Goal: Obtain resource: Download file/media

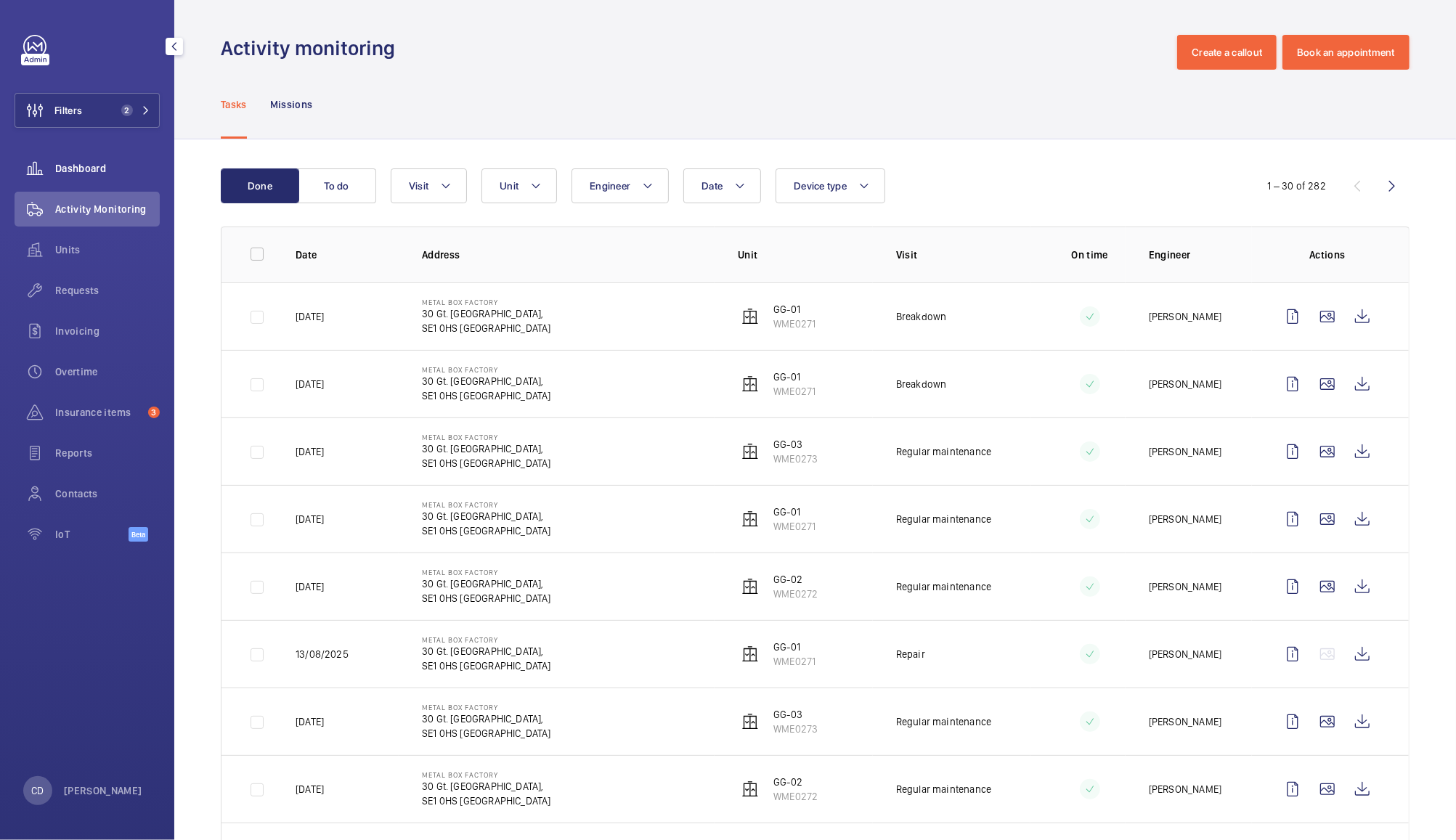
click at [68, 175] on span "Dashboard" at bounding box center [108, 168] width 105 height 14
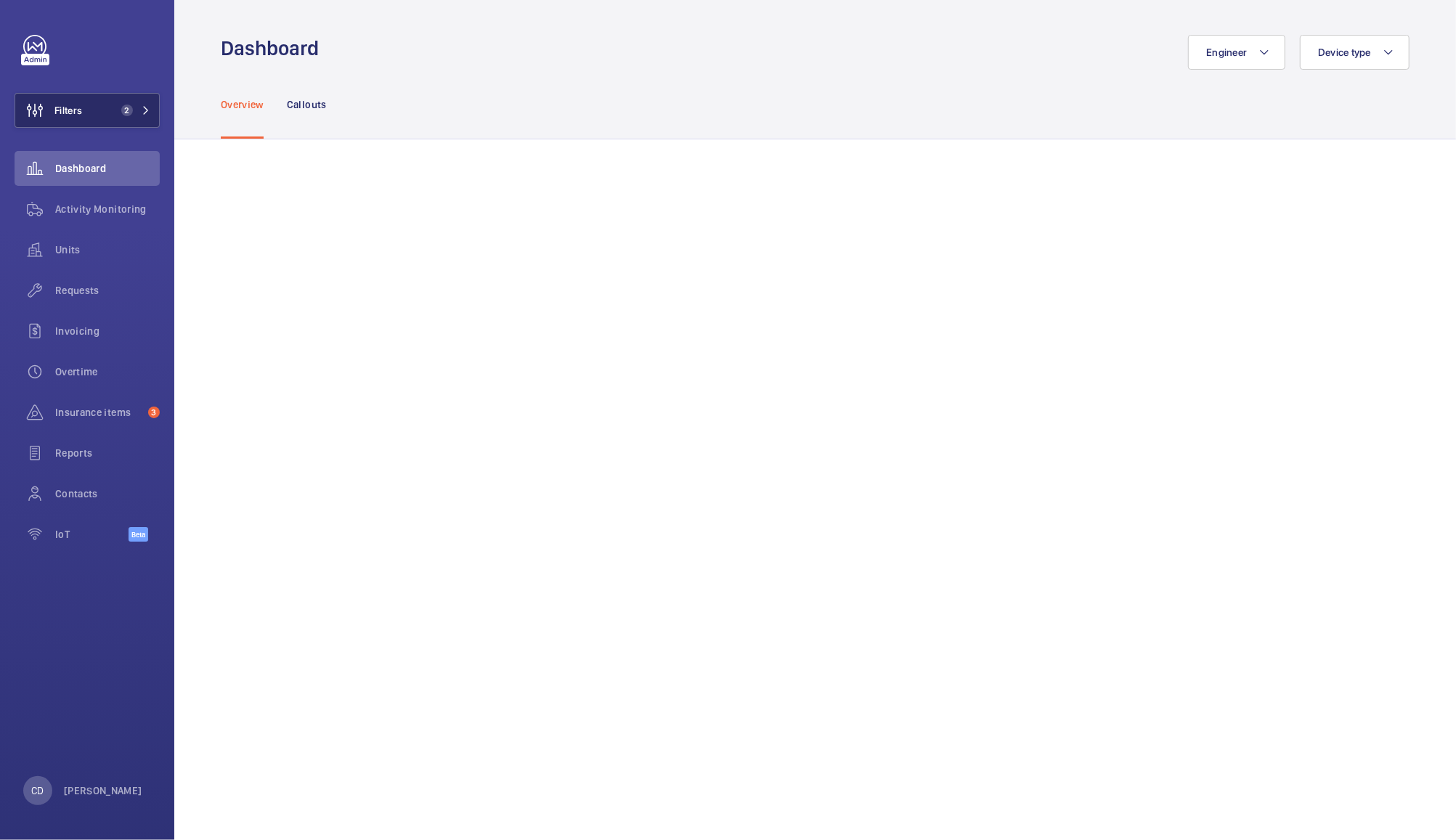
click at [91, 120] on button "Filters 2" at bounding box center [87, 110] width 146 height 35
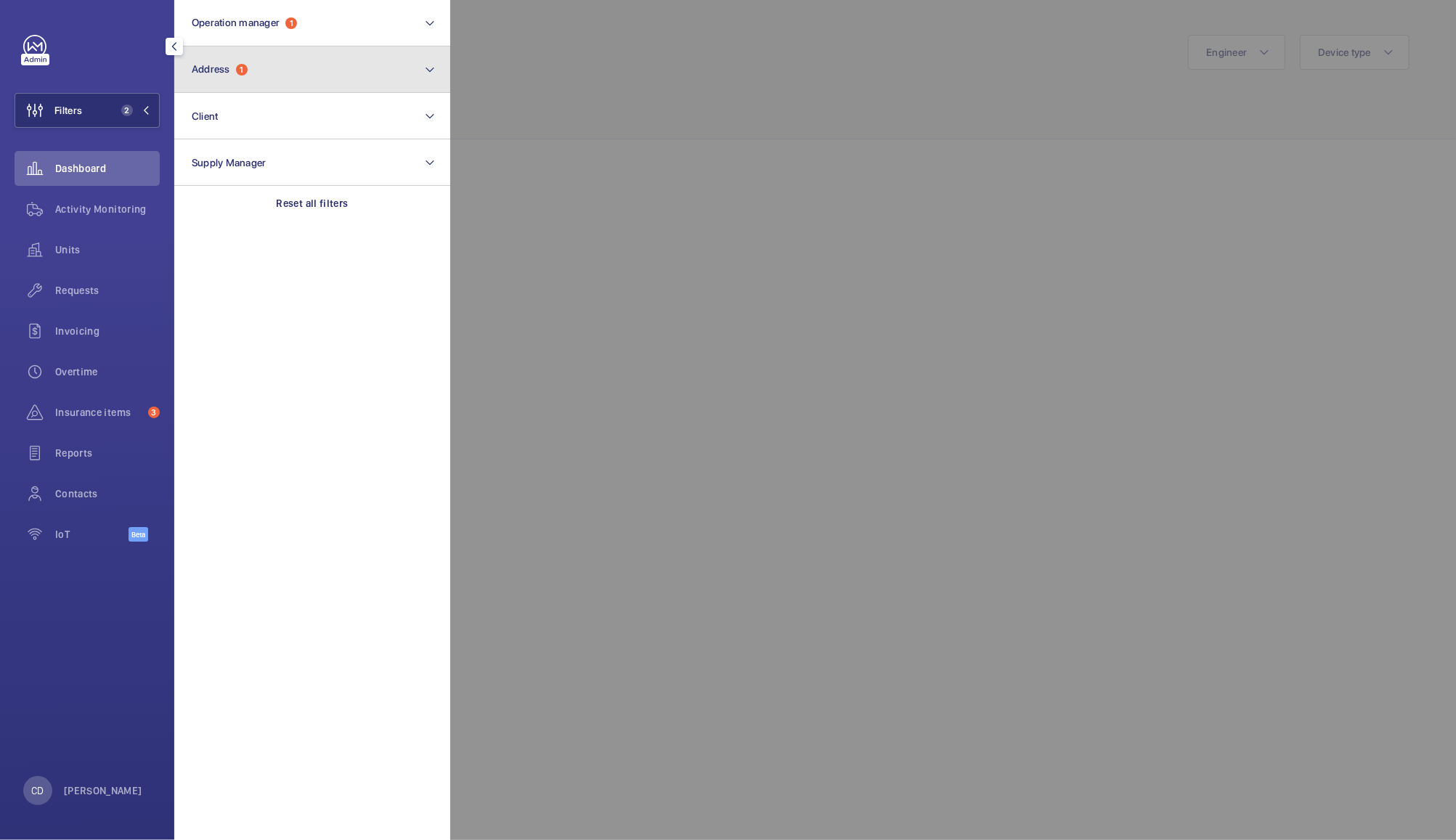
click at [270, 81] on button "Address 1" at bounding box center [312, 69] width 276 height 46
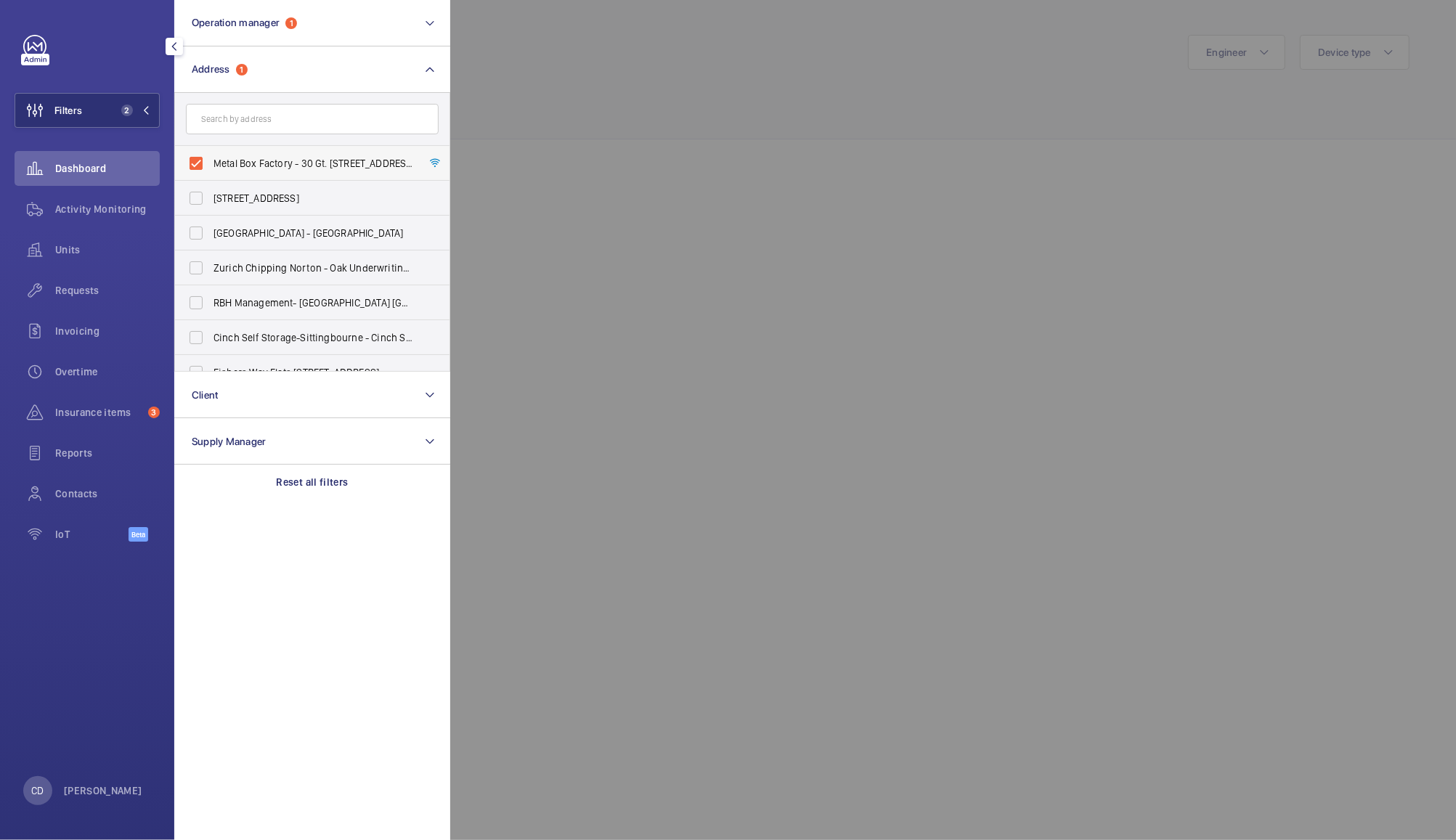
click at [298, 168] on span "Metal Box Factory - 30 Gt. [STREET_ADDRESS]" at bounding box center [313, 164] width 200 height 14
click at [211, 168] on input "Metal Box Factory - 30 Gt. [STREET_ADDRESS]" at bounding box center [196, 164] width 29 height 29
checkbox input "false"
click at [326, 116] on input "text" at bounding box center [313, 119] width 253 height 31
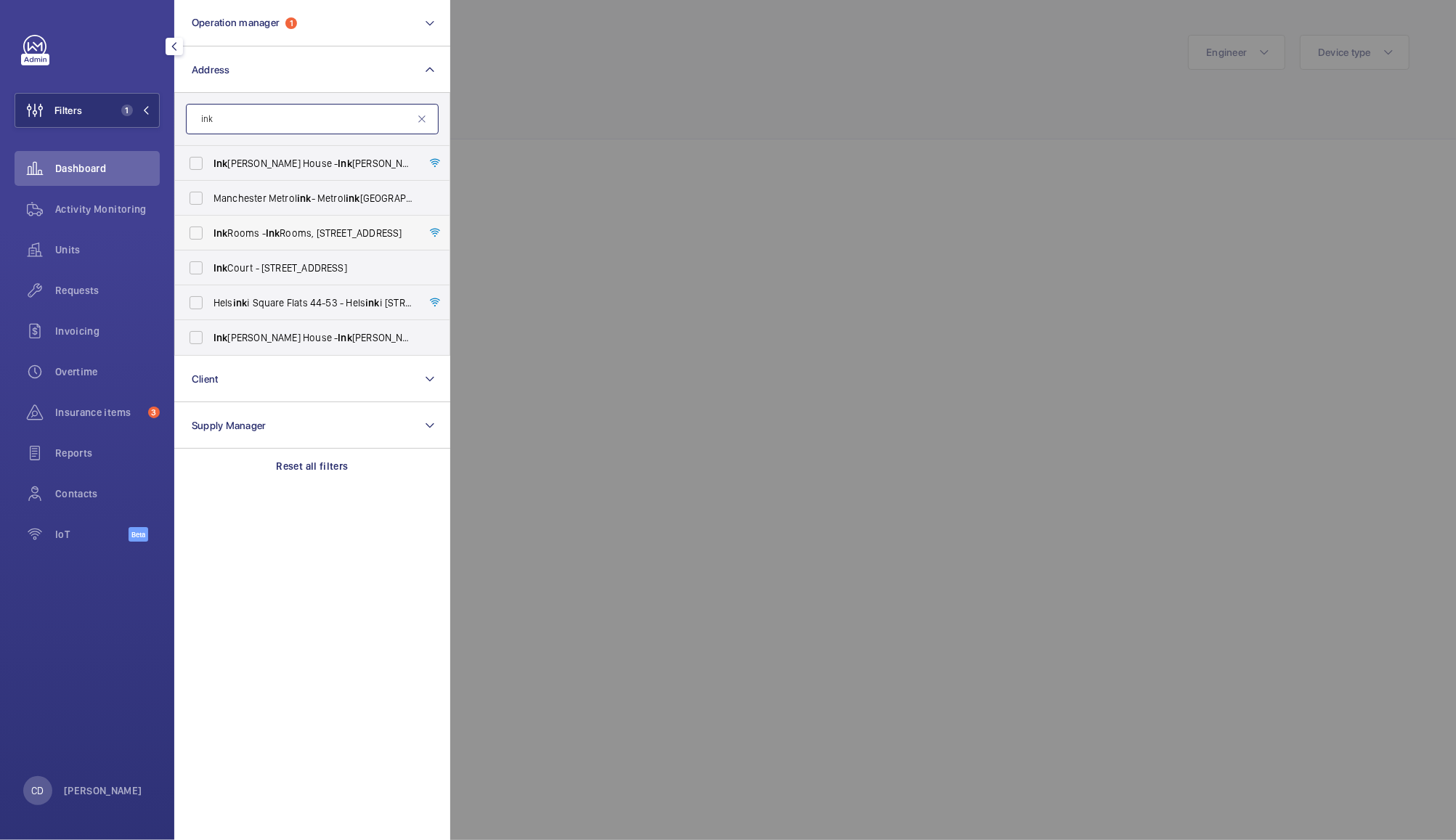
type input "ink"
click at [199, 238] on label "Ink Rooms - Ink Rooms, [STREET_ADDRESS]" at bounding box center [302, 233] width 253 height 35
click at [199, 238] on input "Ink Rooms - Ink Rooms, [STREET_ADDRESS]" at bounding box center [196, 233] width 29 height 29
checkbox input "true"
click at [604, 87] on div at bounding box center [1178, 420] width 1456 height 840
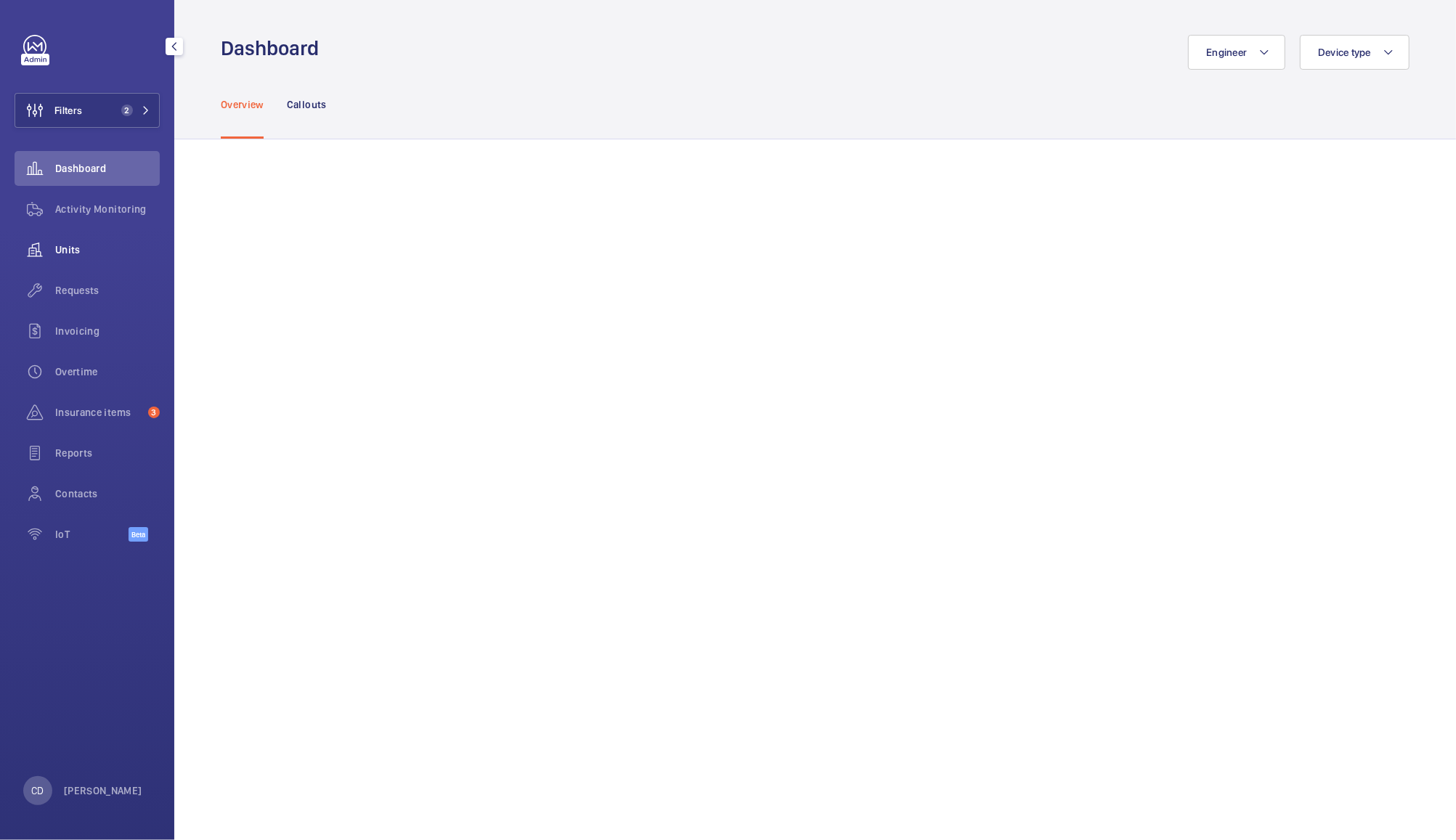
click at [54, 255] on wm-front-icon-button at bounding box center [34, 250] width 41 height 35
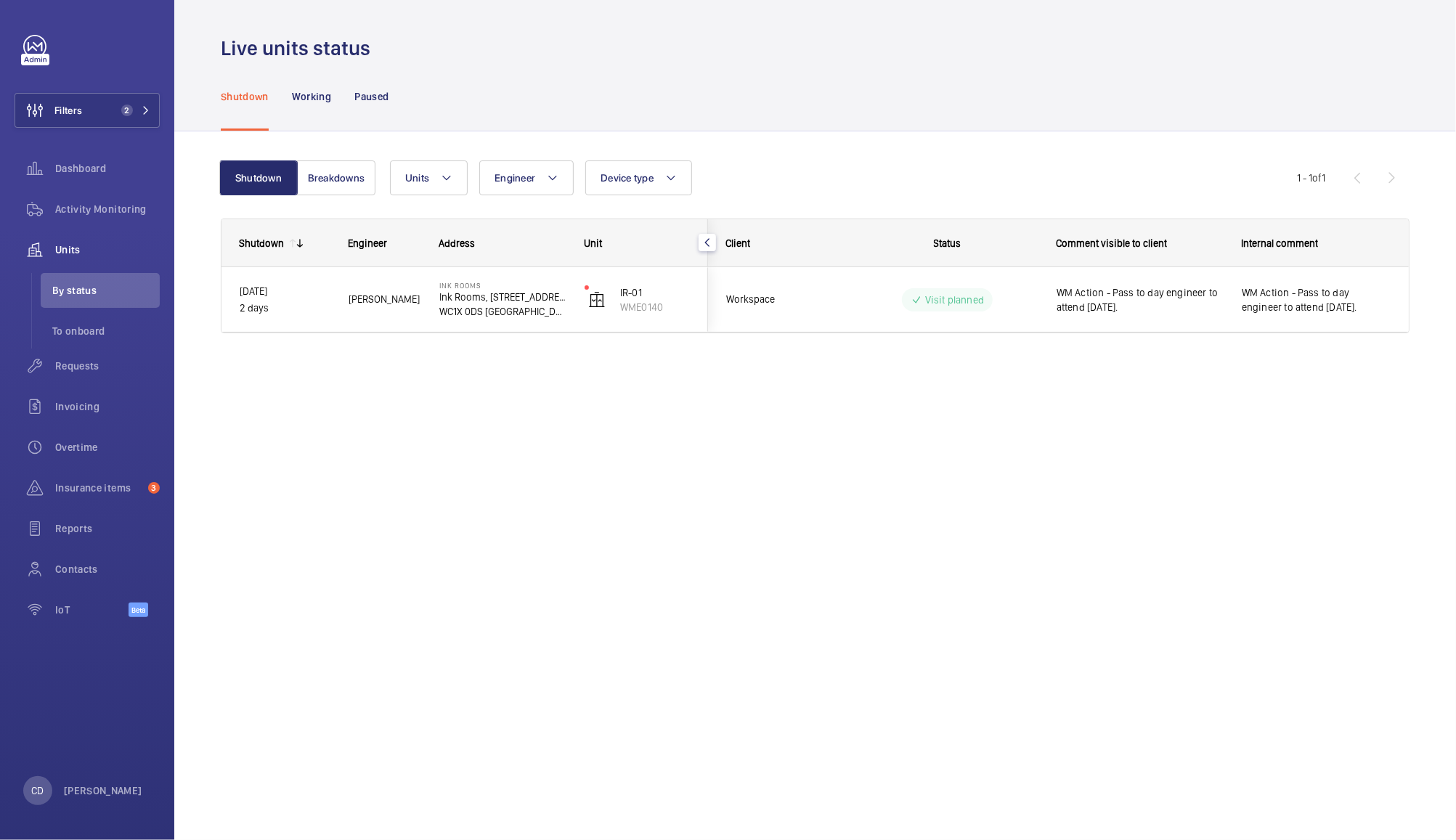
click at [371, 301] on span "[PERSON_NAME]" at bounding box center [385, 299] width 72 height 16
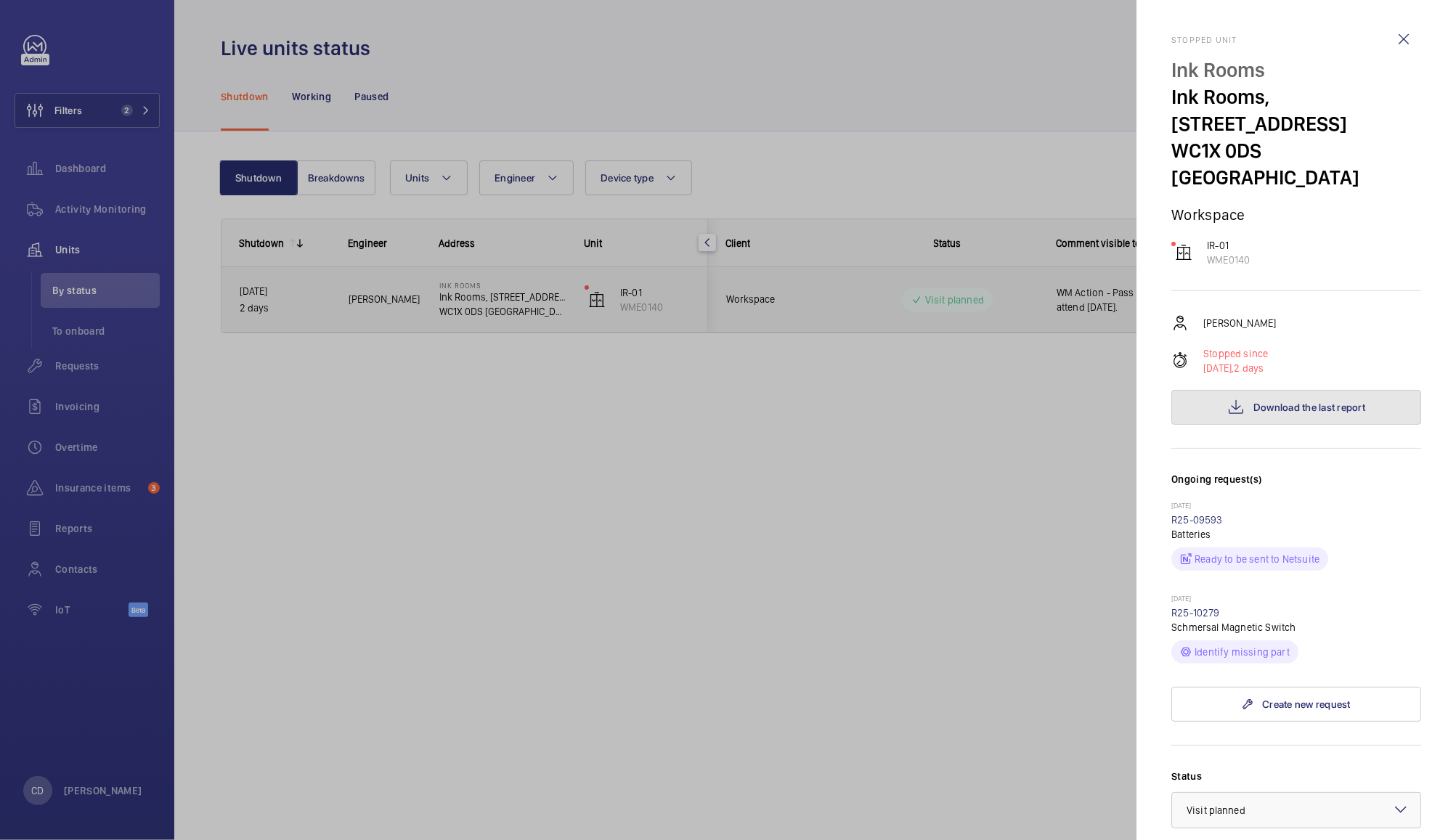
click at [1304, 401] on span "Download the last report" at bounding box center [1309, 407] width 112 height 12
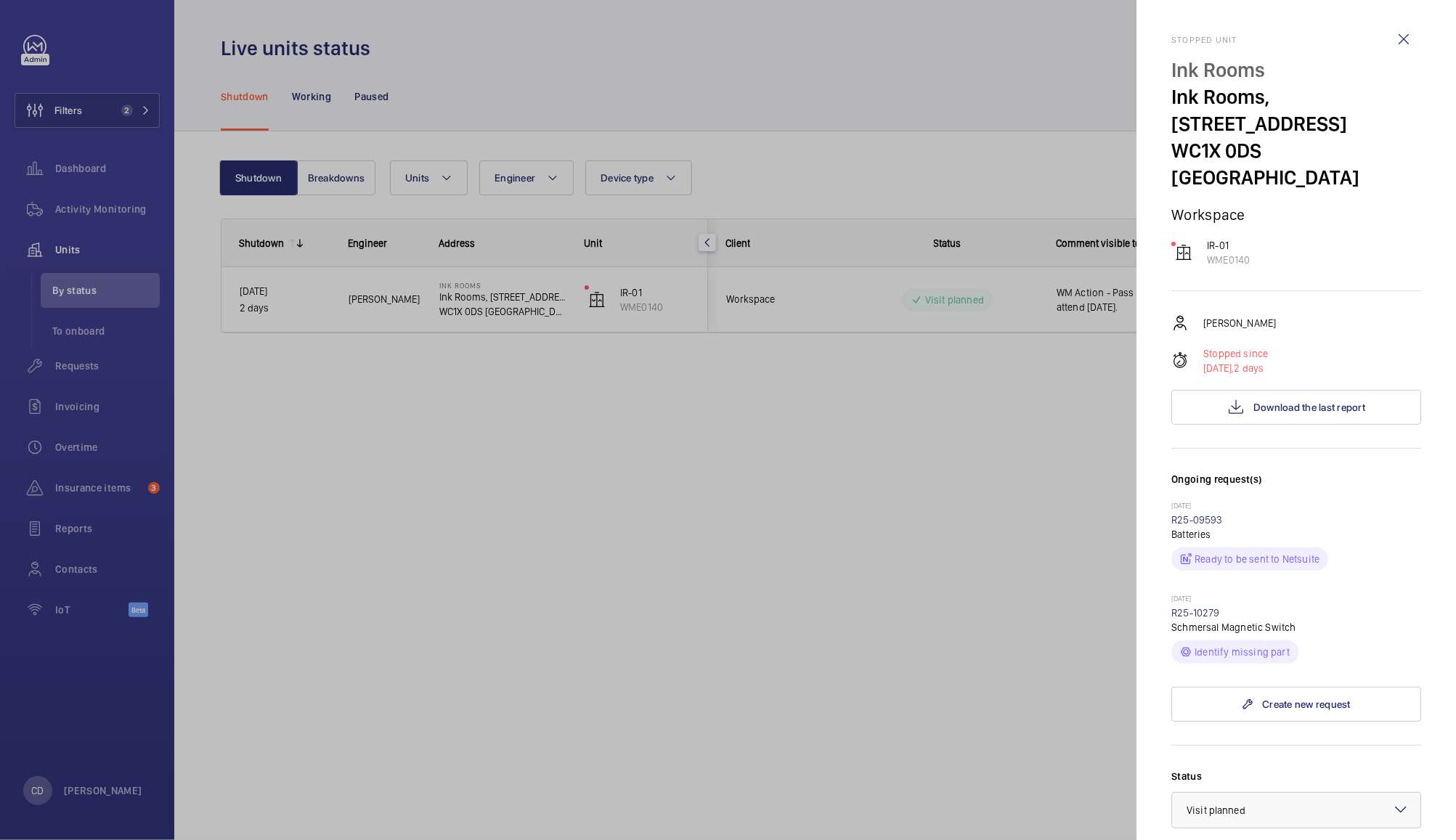
click at [856, 389] on div at bounding box center [728, 420] width 1456 height 840
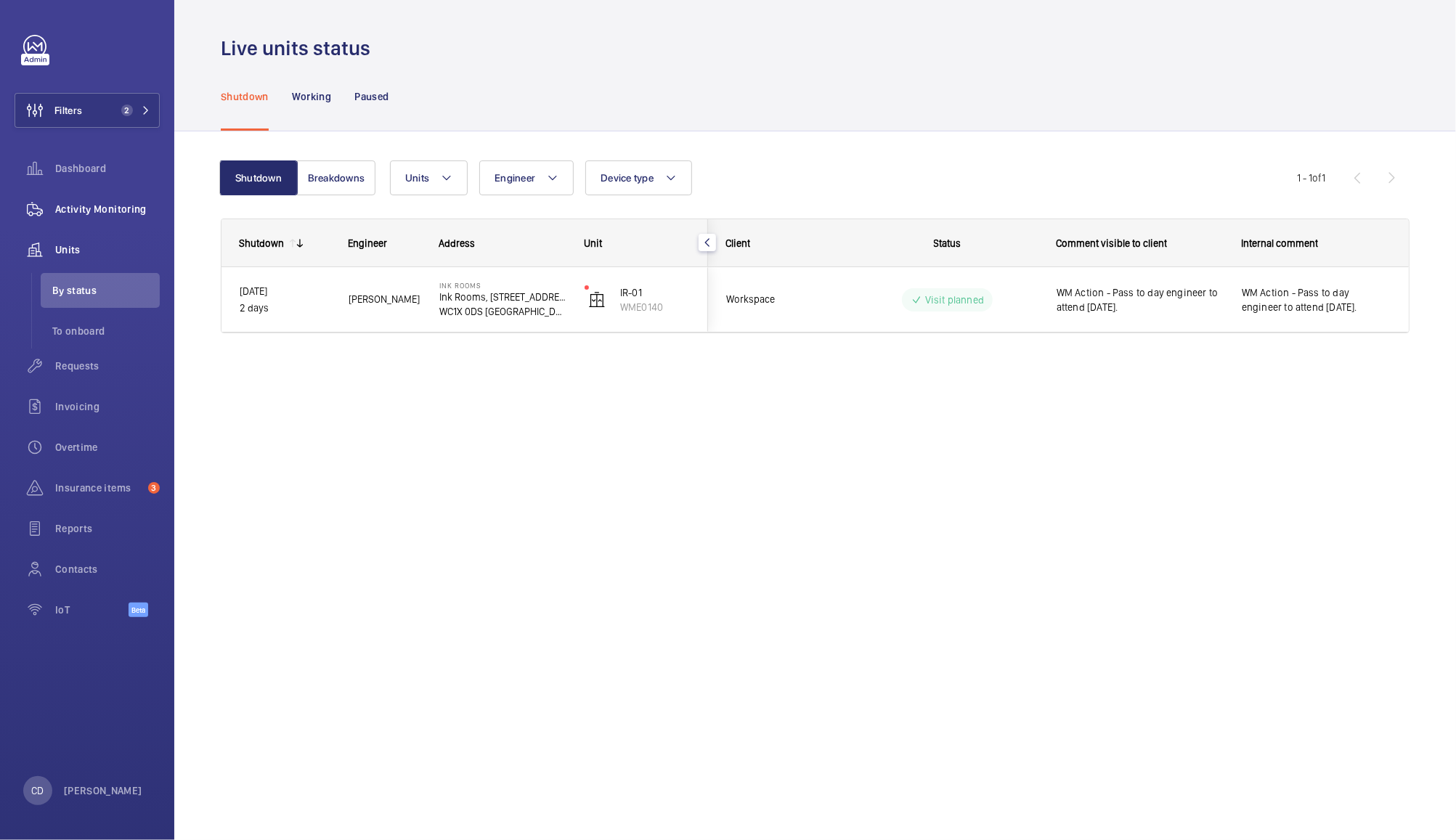
click at [93, 212] on span "Activity Monitoring" at bounding box center [108, 209] width 105 height 14
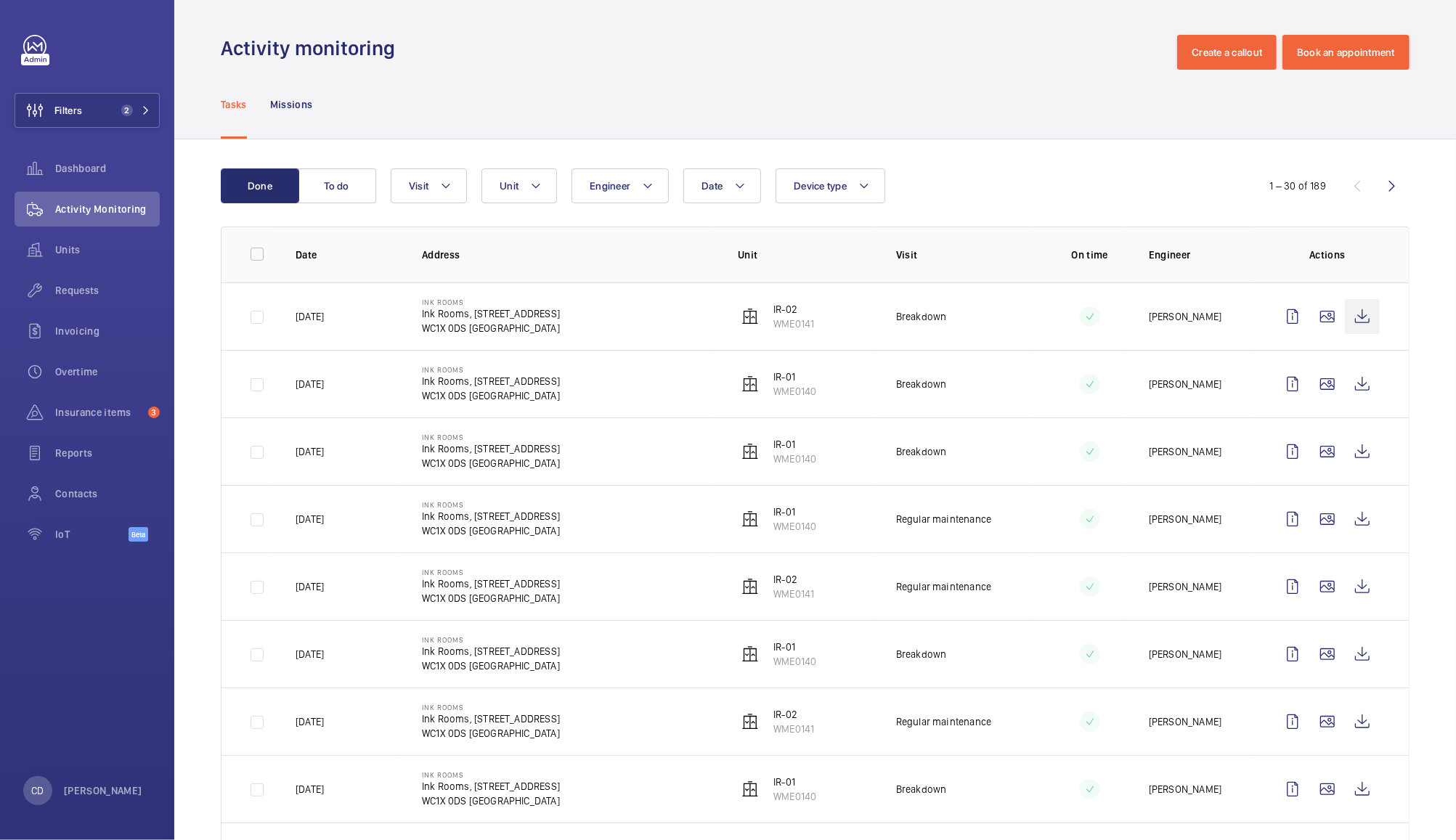
click at [1354, 326] on wm-front-icon-button at bounding box center [1362, 316] width 35 height 35
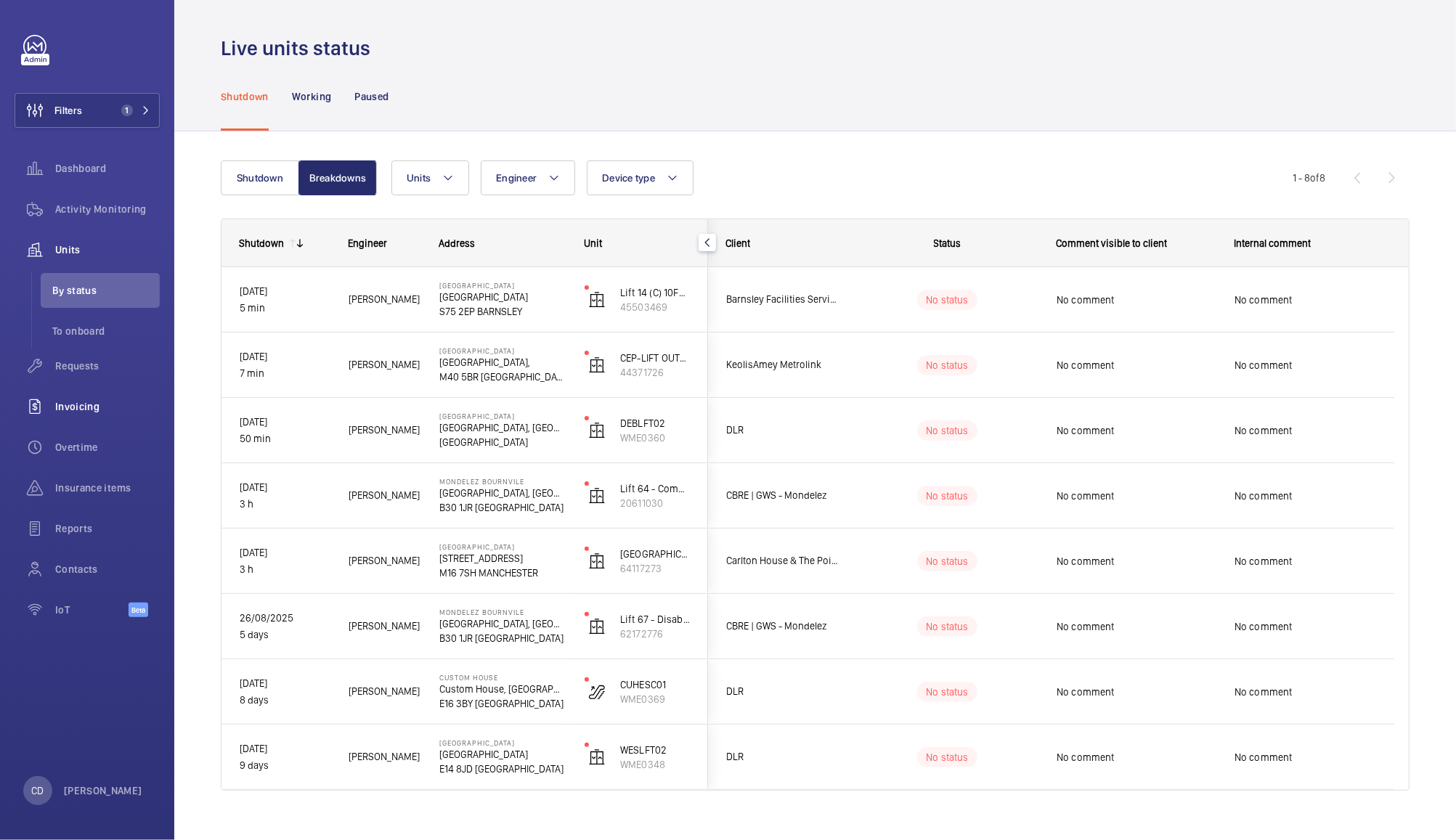
click at [87, 408] on span "Invoicing" at bounding box center [108, 407] width 105 height 14
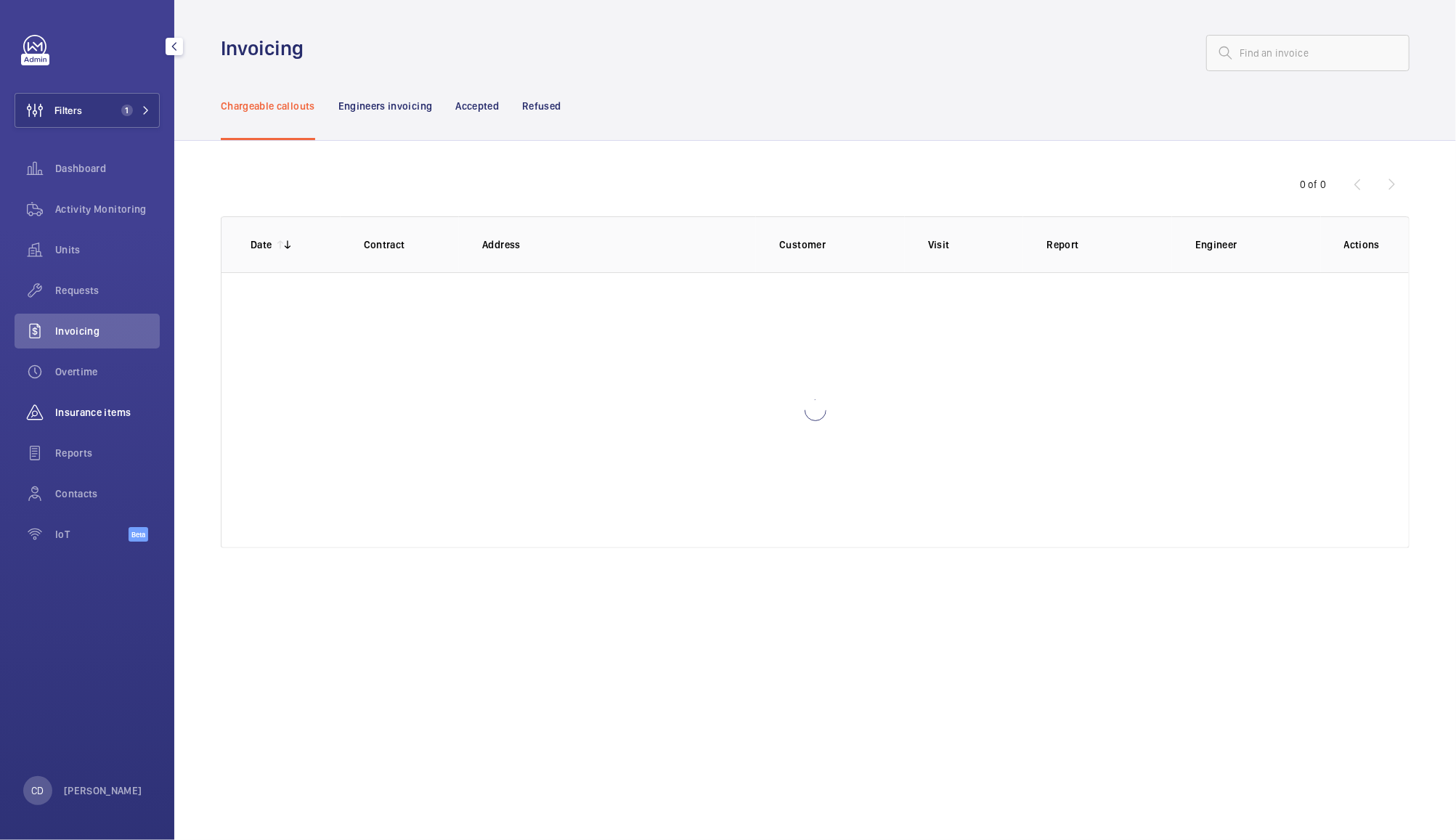
click at [83, 419] on span "Insurance items" at bounding box center [108, 412] width 105 height 14
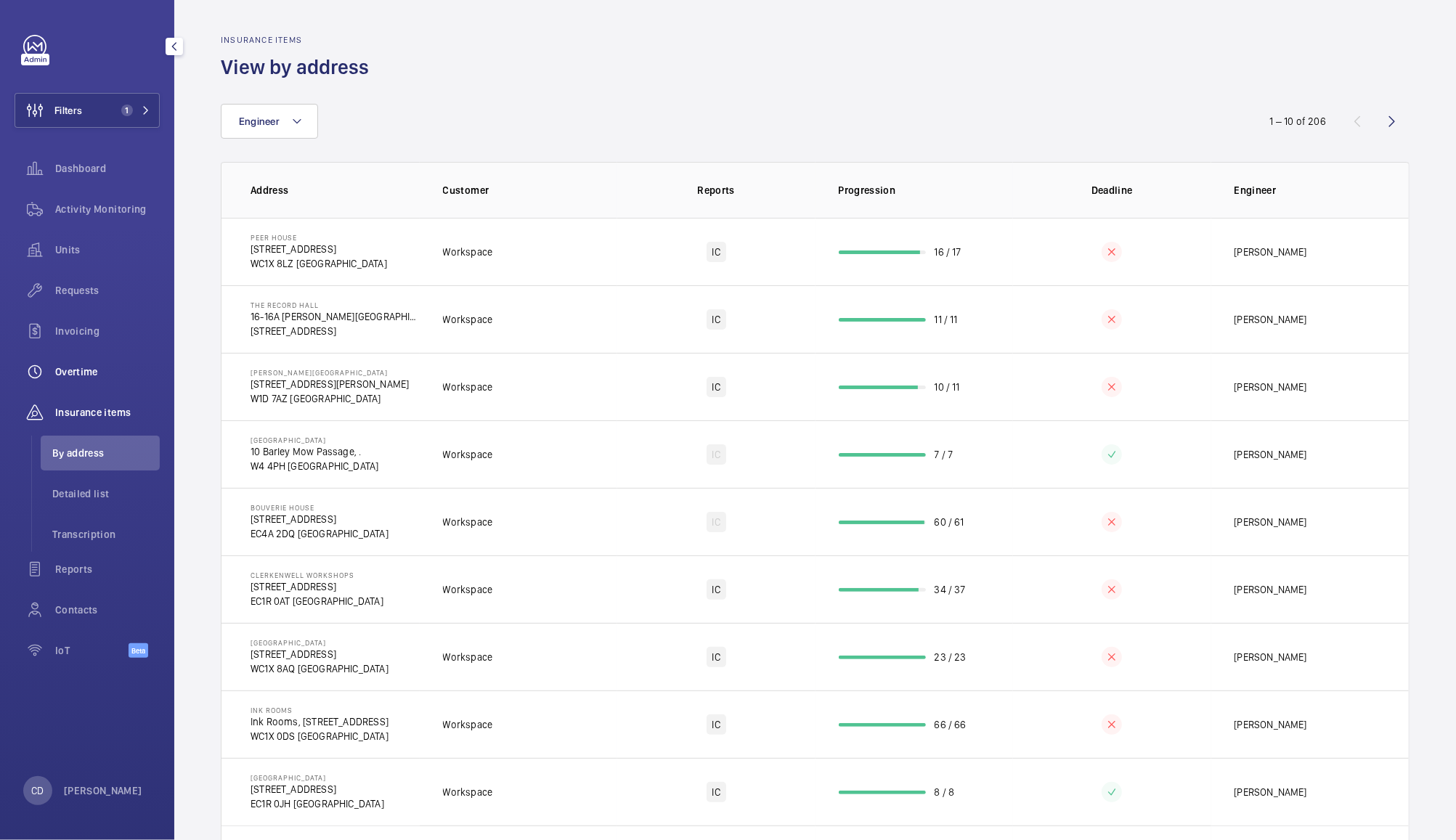
click at [75, 373] on span "Overtime" at bounding box center [108, 372] width 105 height 14
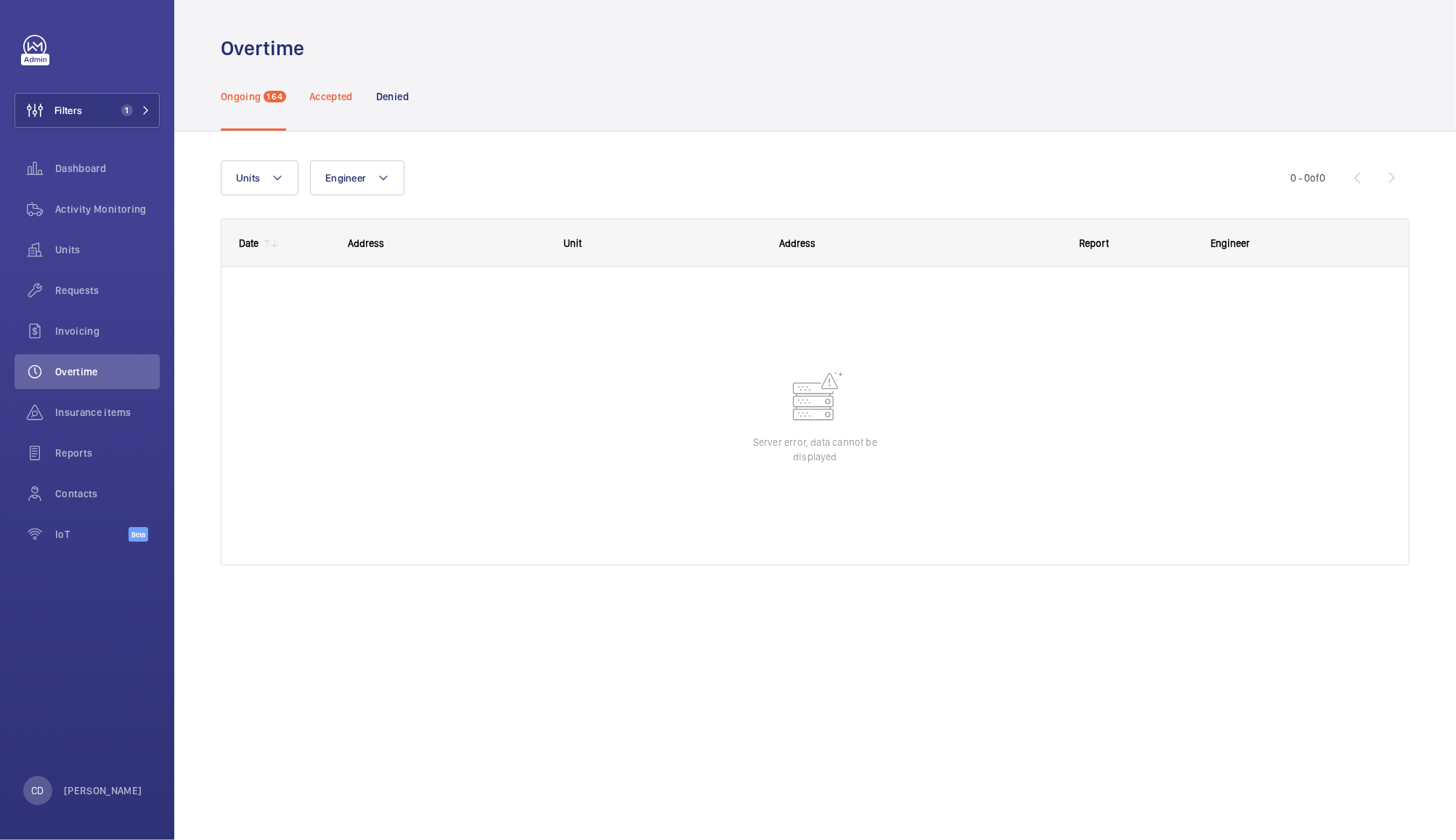
click at [337, 99] on p "Accepted" at bounding box center [331, 97] width 43 height 14
click at [265, 104] on div "Ongoing 164" at bounding box center [253, 96] width 65 height 69
click at [128, 109] on span "1" at bounding box center [127, 110] width 12 height 12
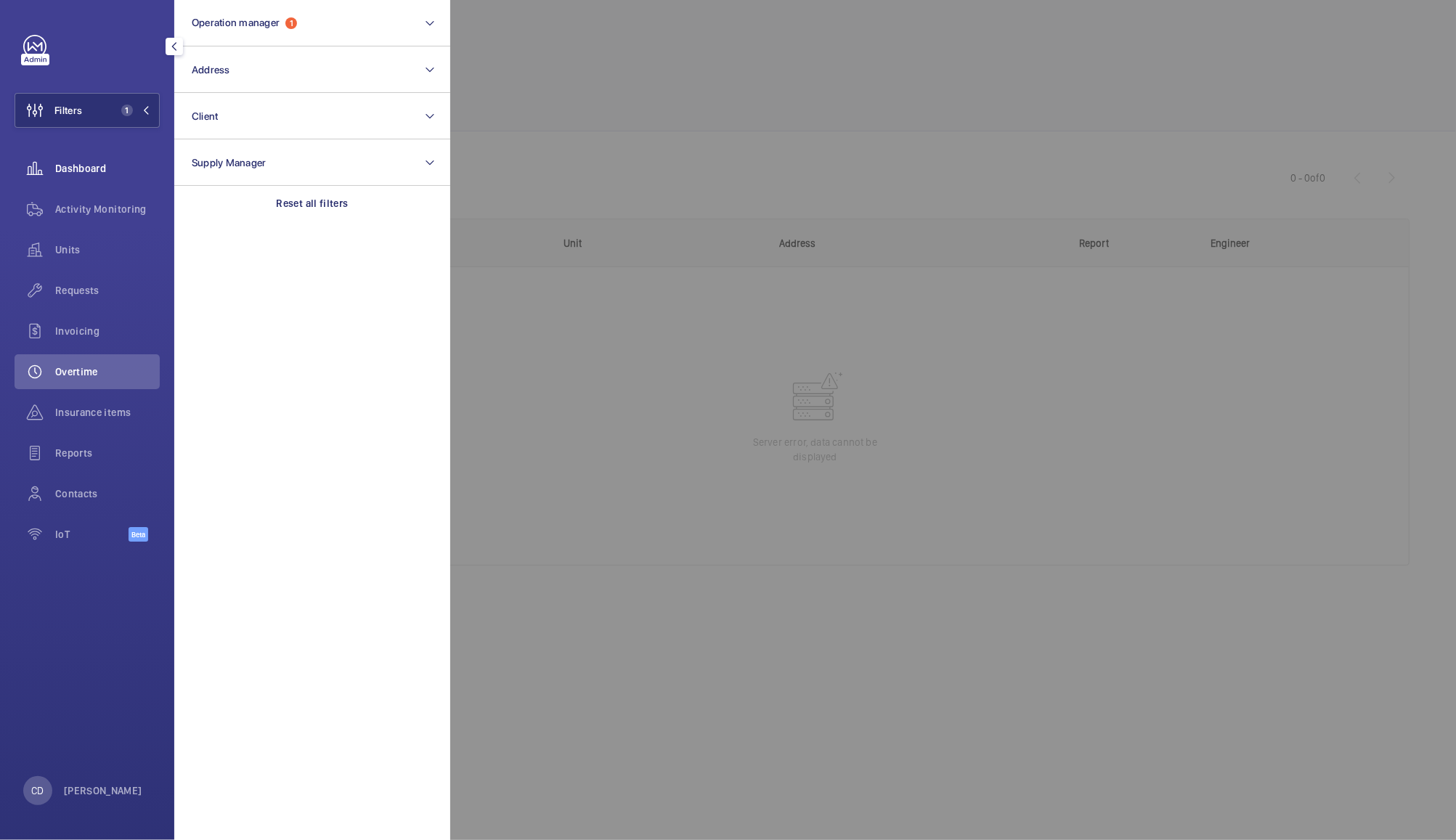
click at [99, 163] on span "Dashboard" at bounding box center [108, 168] width 105 height 14
click at [687, 68] on div at bounding box center [1178, 420] width 1456 height 840
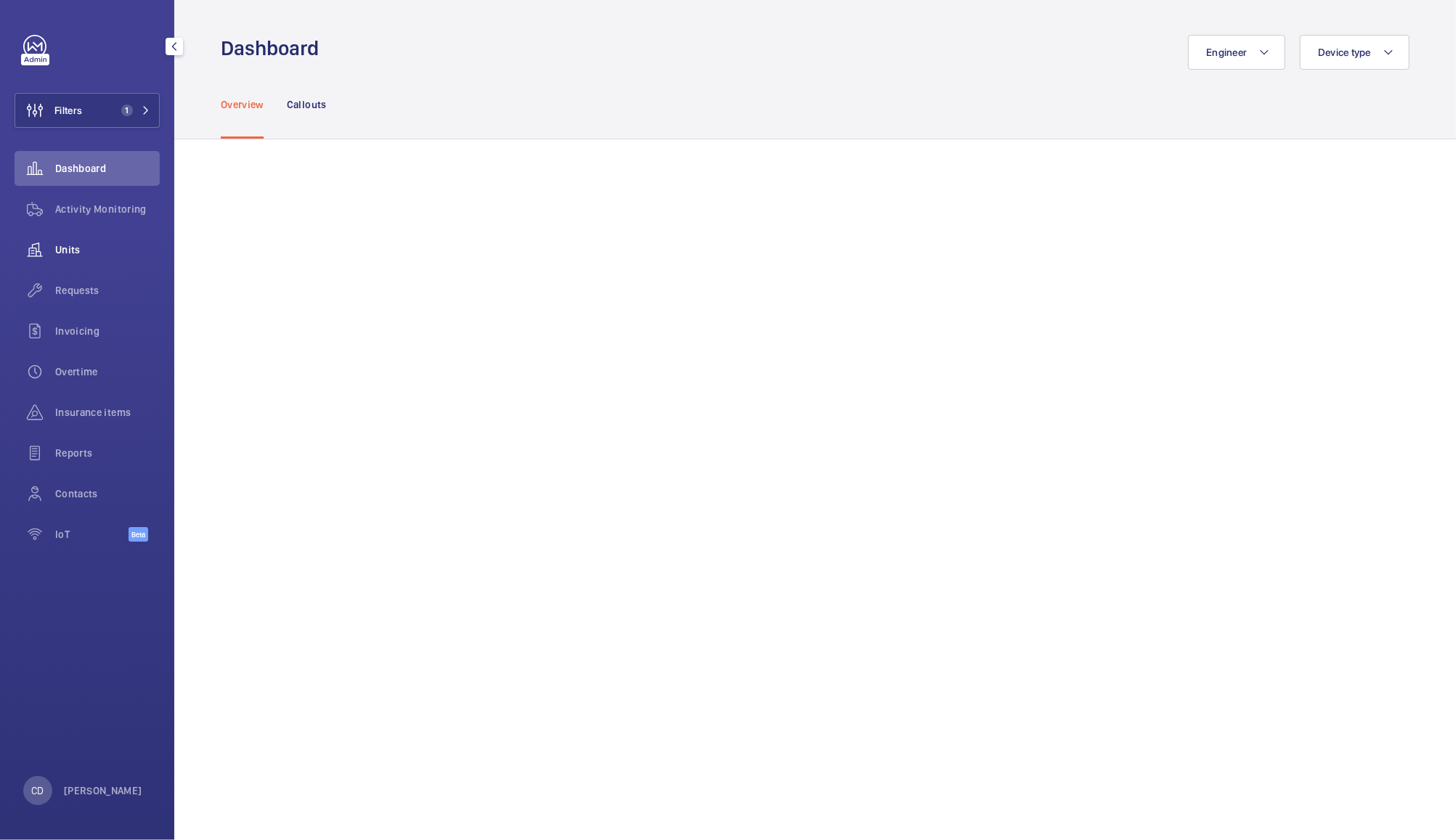
click at [53, 253] on wm-front-icon-button at bounding box center [34, 250] width 41 height 35
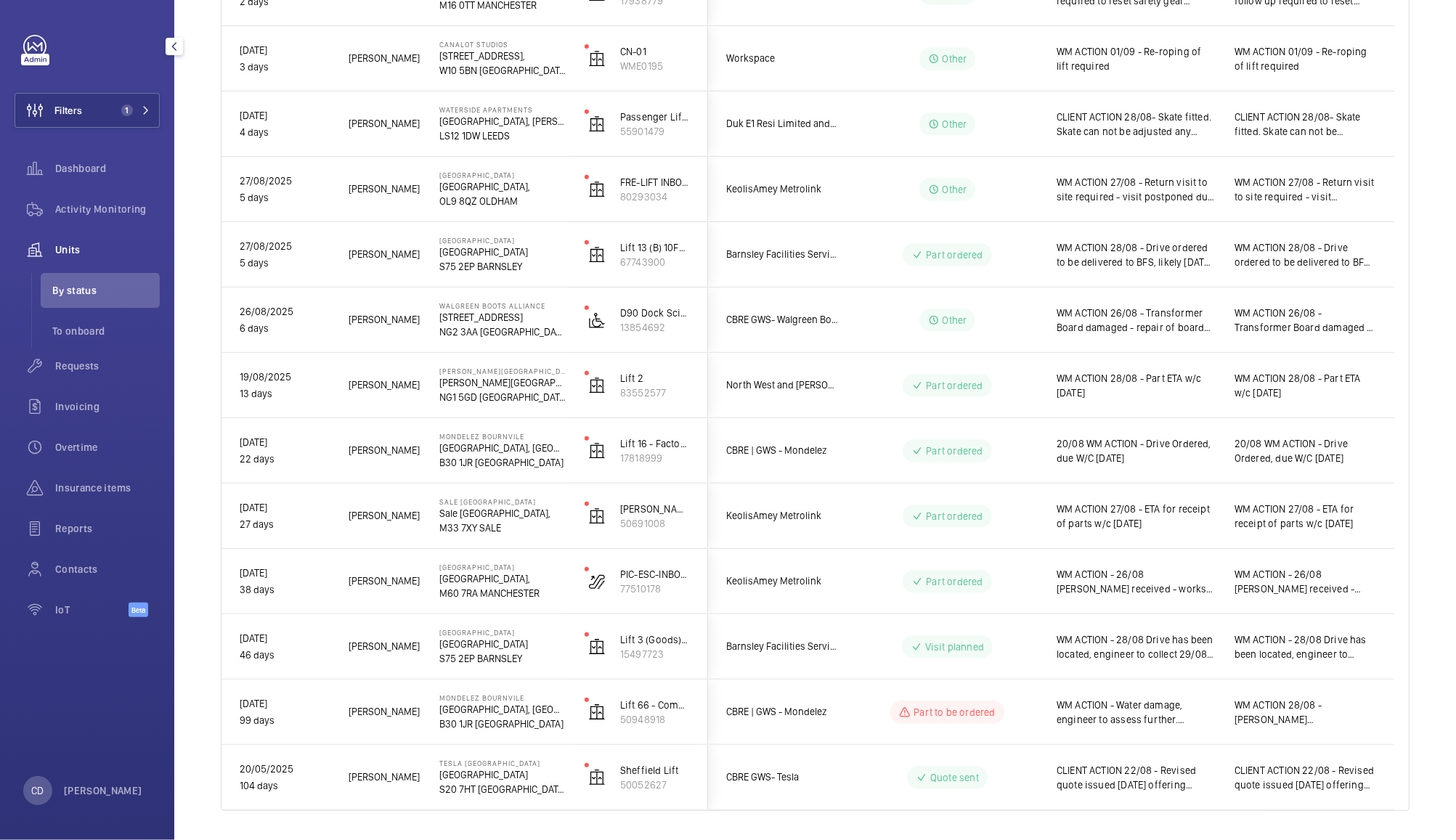
scroll to position [477, 0]
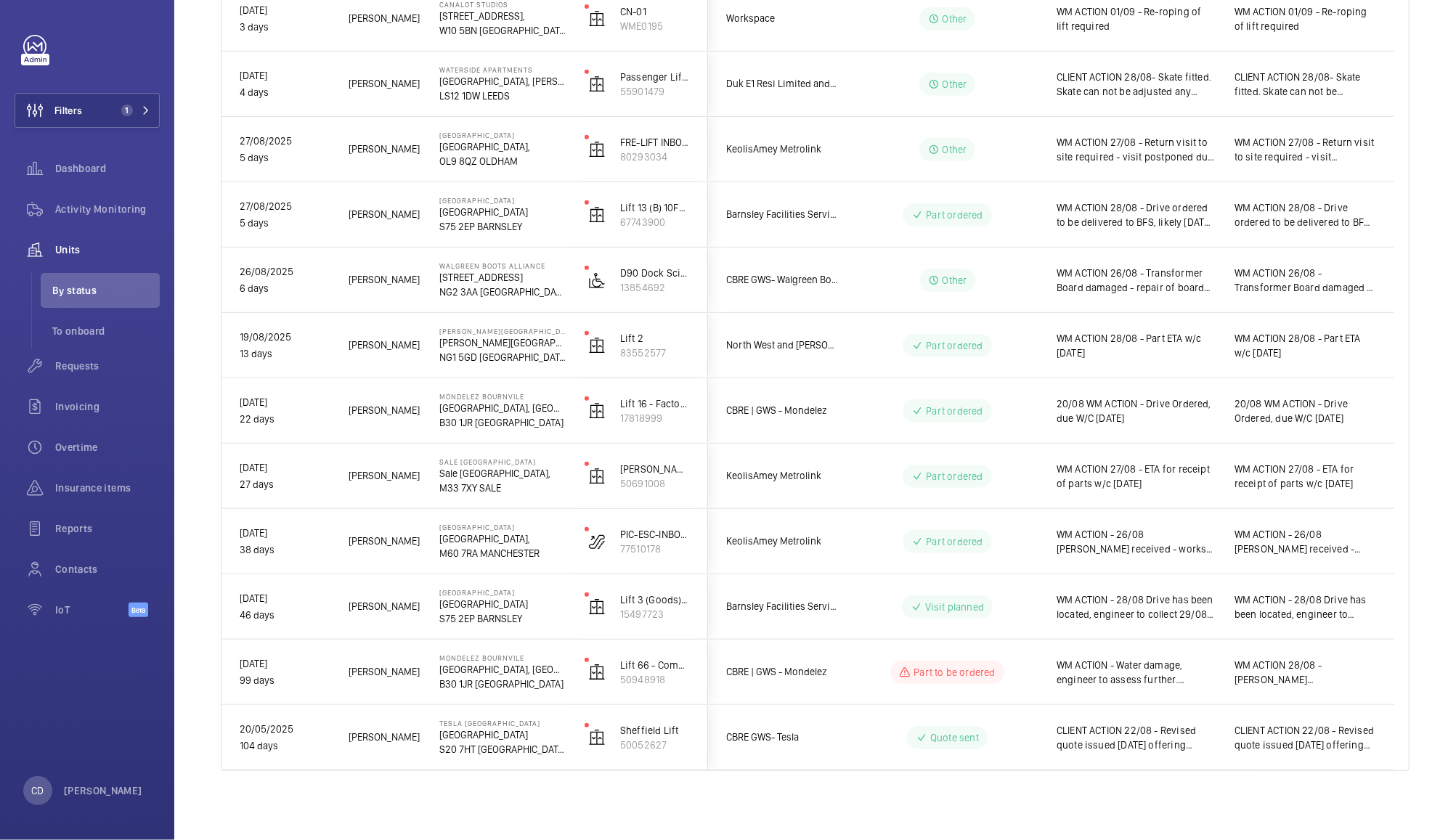
click at [1166, 287] on span "WM ACTION 26/08 - Transformer Board damaged - repair of board required. To be r…" at bounding box center [1137, 280] width 159 height 29
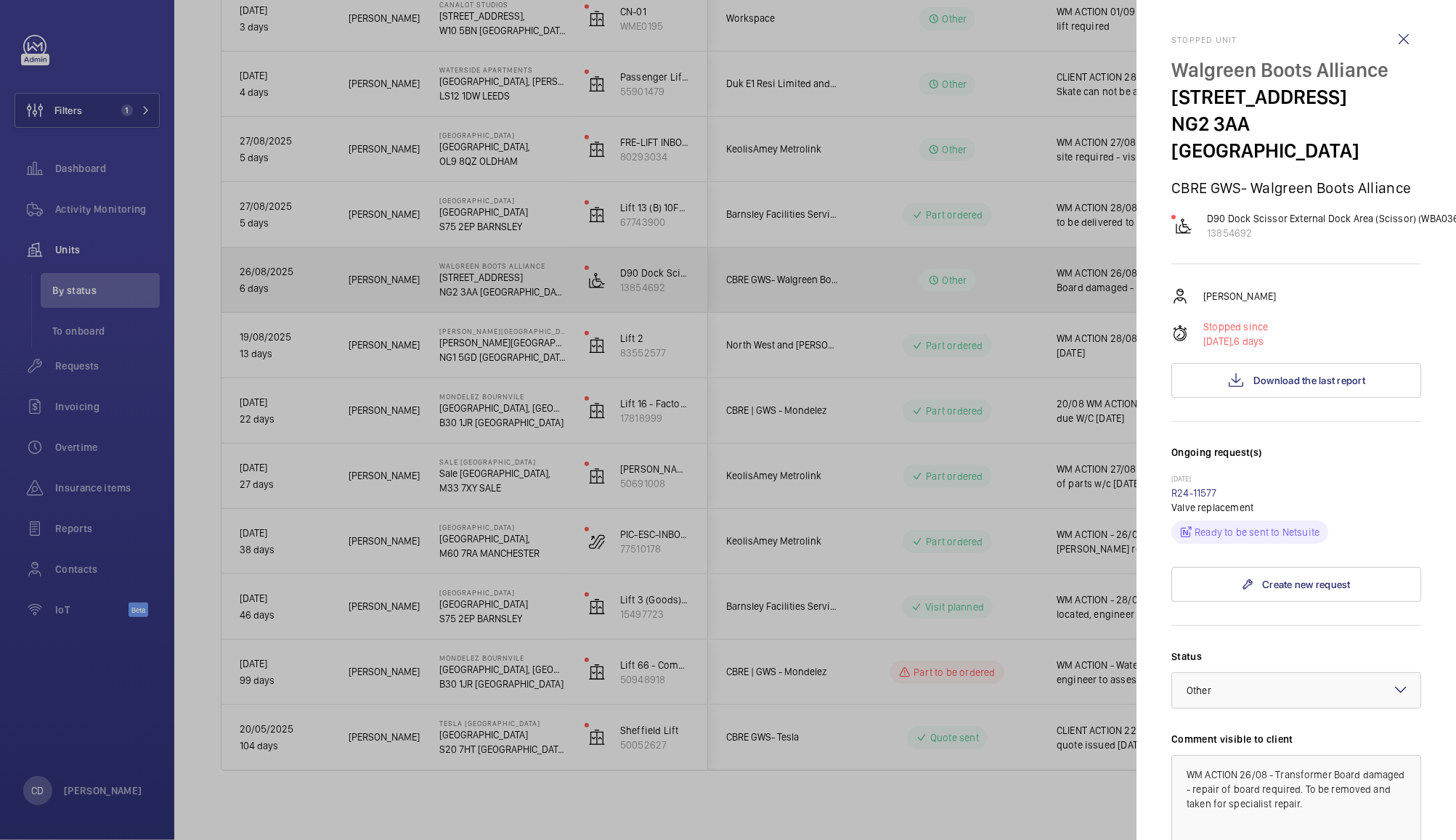
click at [961, 821] on div at bounding box center [728, 420] width 1456 height 840
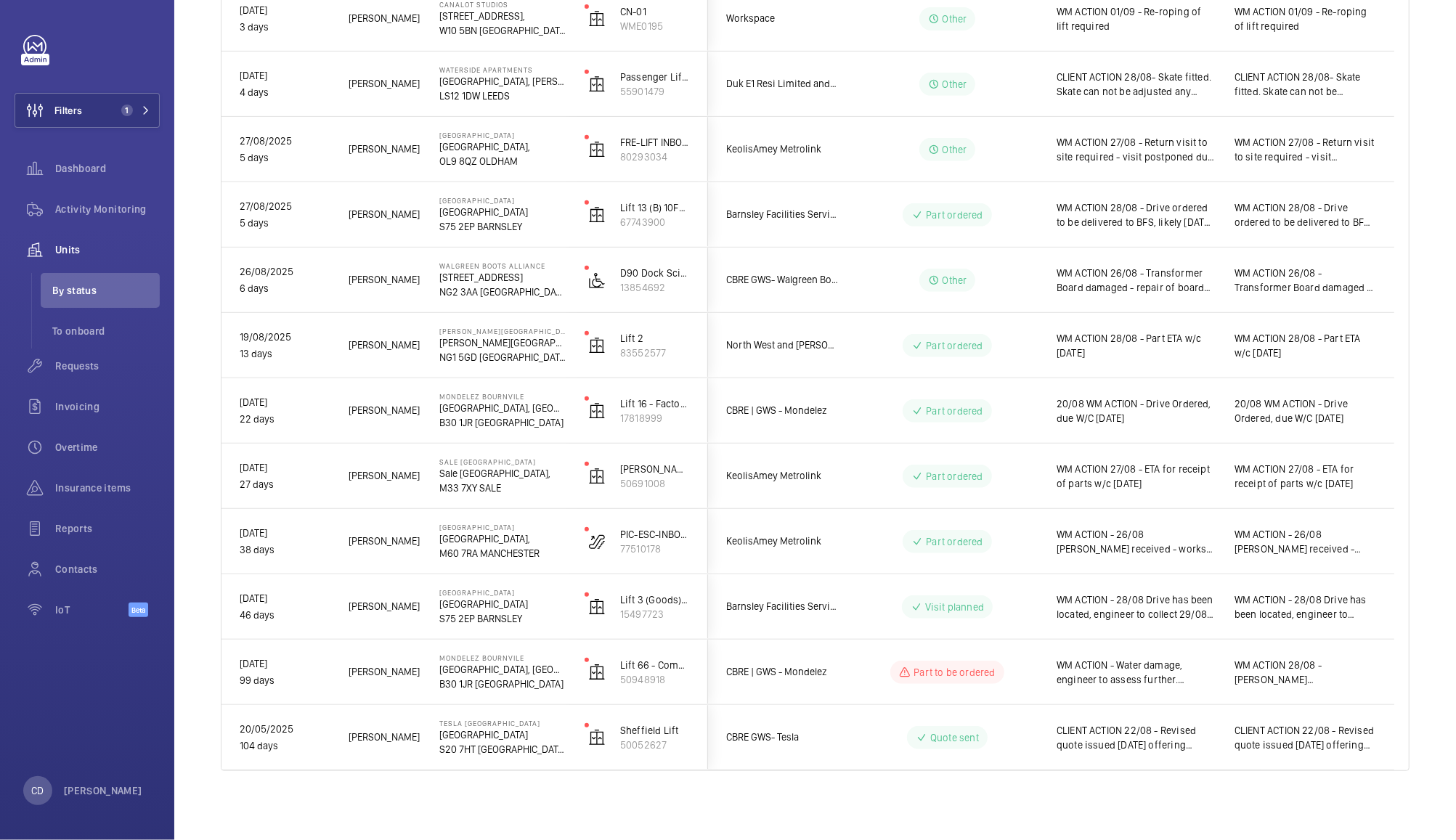
click at [1106, 617] on span "WM ACTION - 28/08 Drive has been located, engineer to collect 29/08 and install…" at bounding box center [1137, 607] width 159 height 29
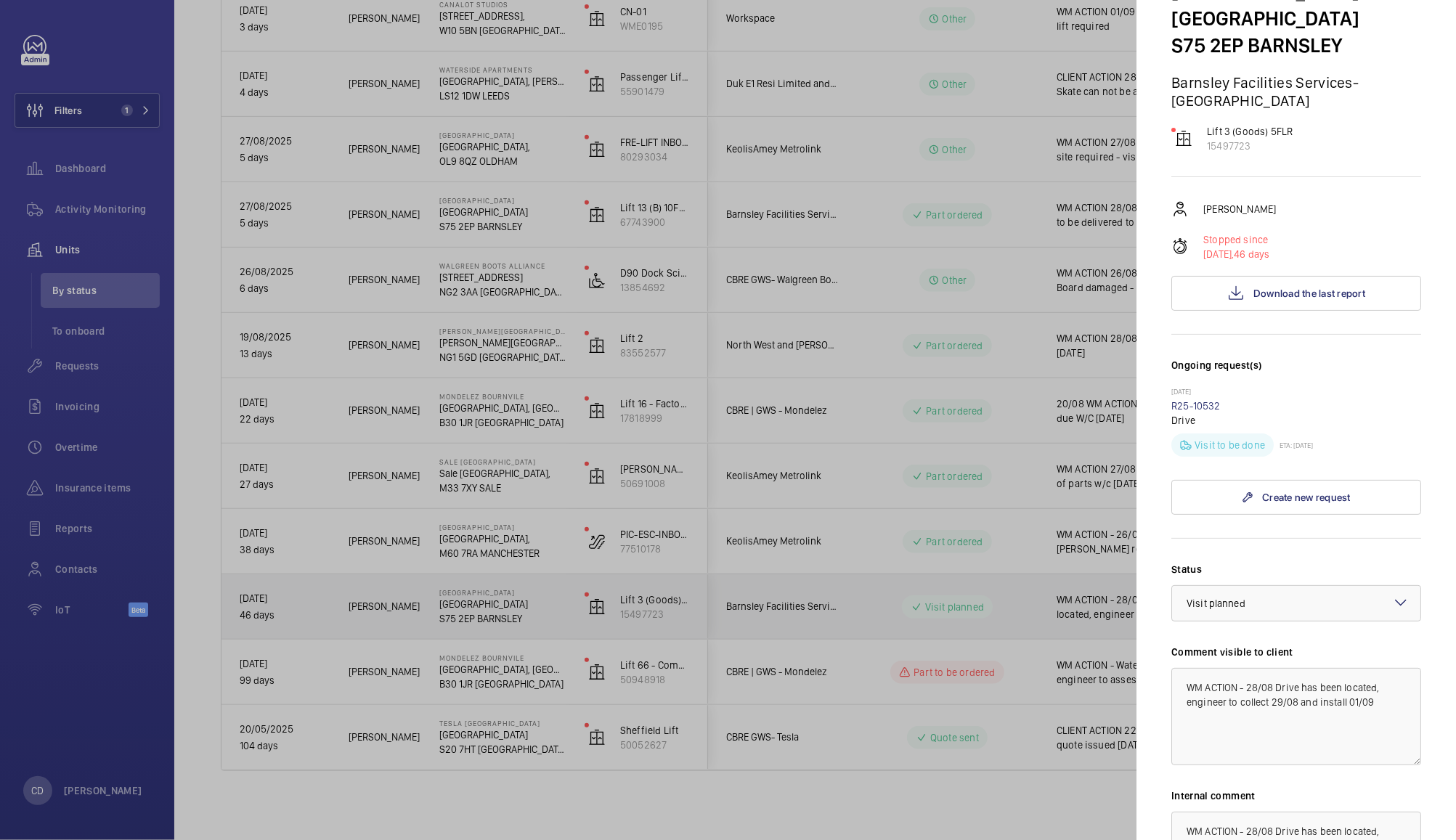
scroll to position [118, 0]
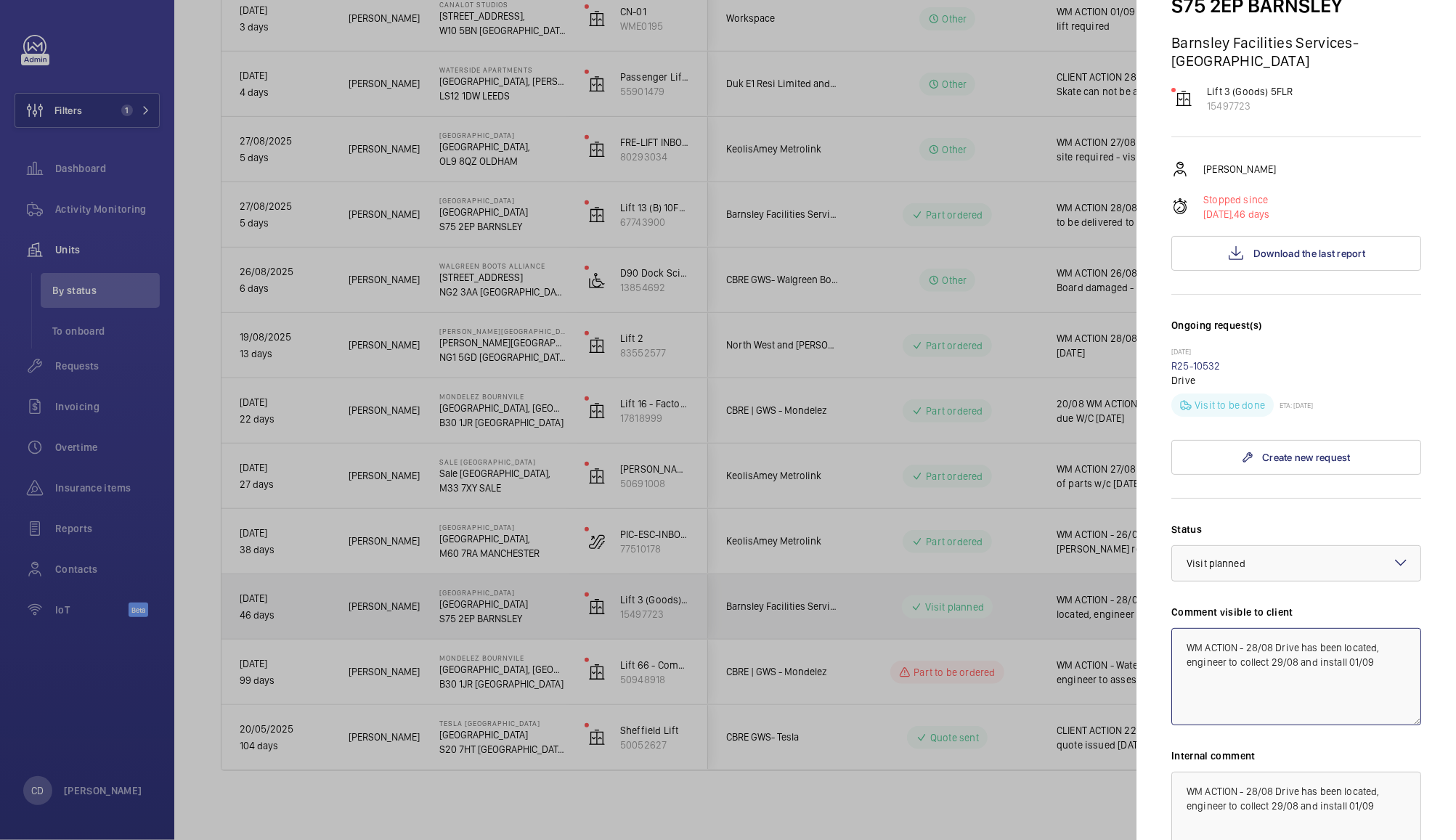
click at [1345, 662] on textarea "WM ACTION - 28/08 Drive has been located, engineer to collect 29/08 and install…" at bounding box center [1297, 677] width 250 height 98
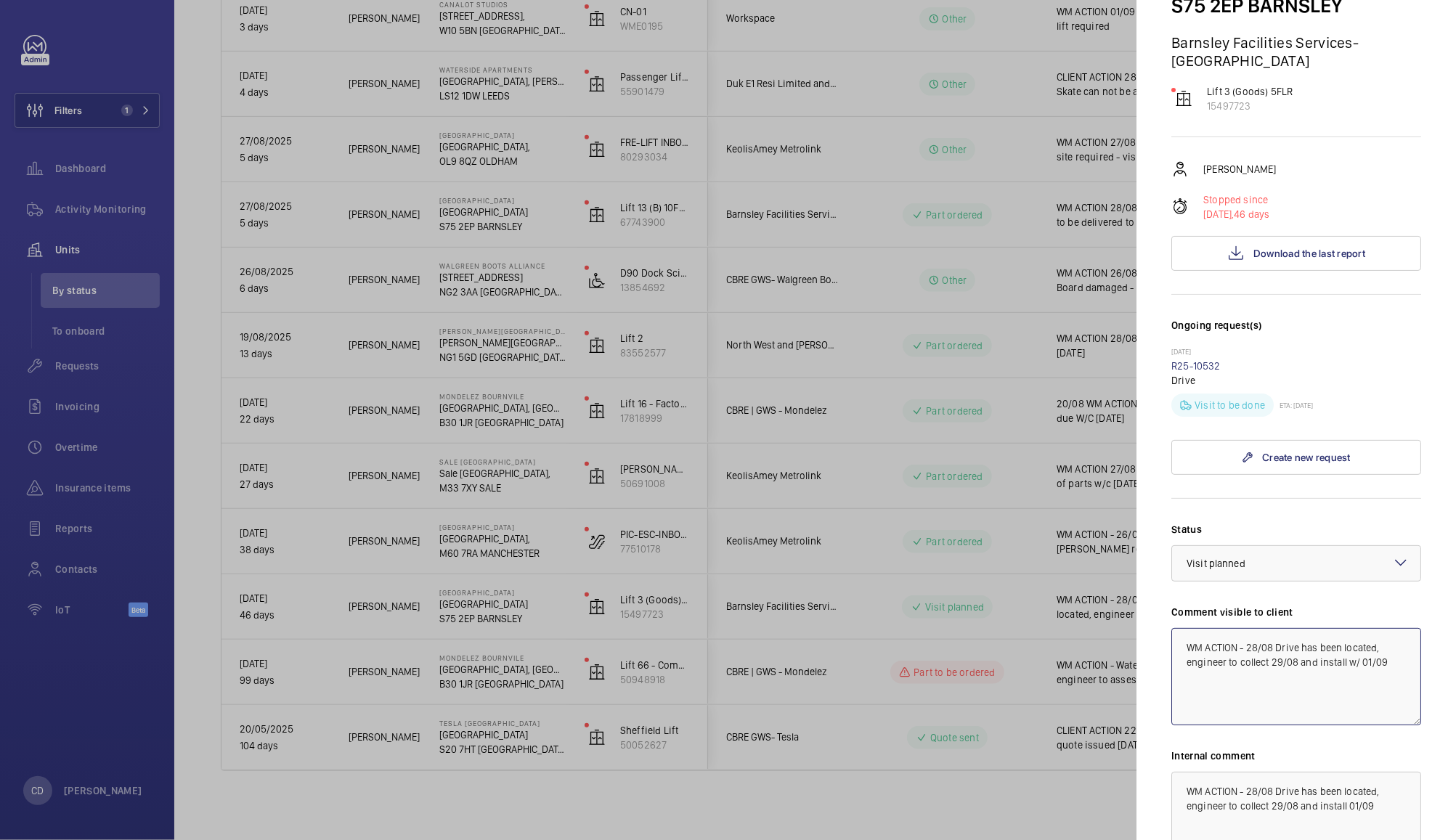
type textarea "WM ACTION - 28/08 Drive has been located, engineer to collect 29/08 and install…"
click at [1256, 644] on textarea "WM ACTION - 28/08 Drive has been located, engineer to collect 29/08 and install…" at bounding box center [1297, 677] width 250 height 98
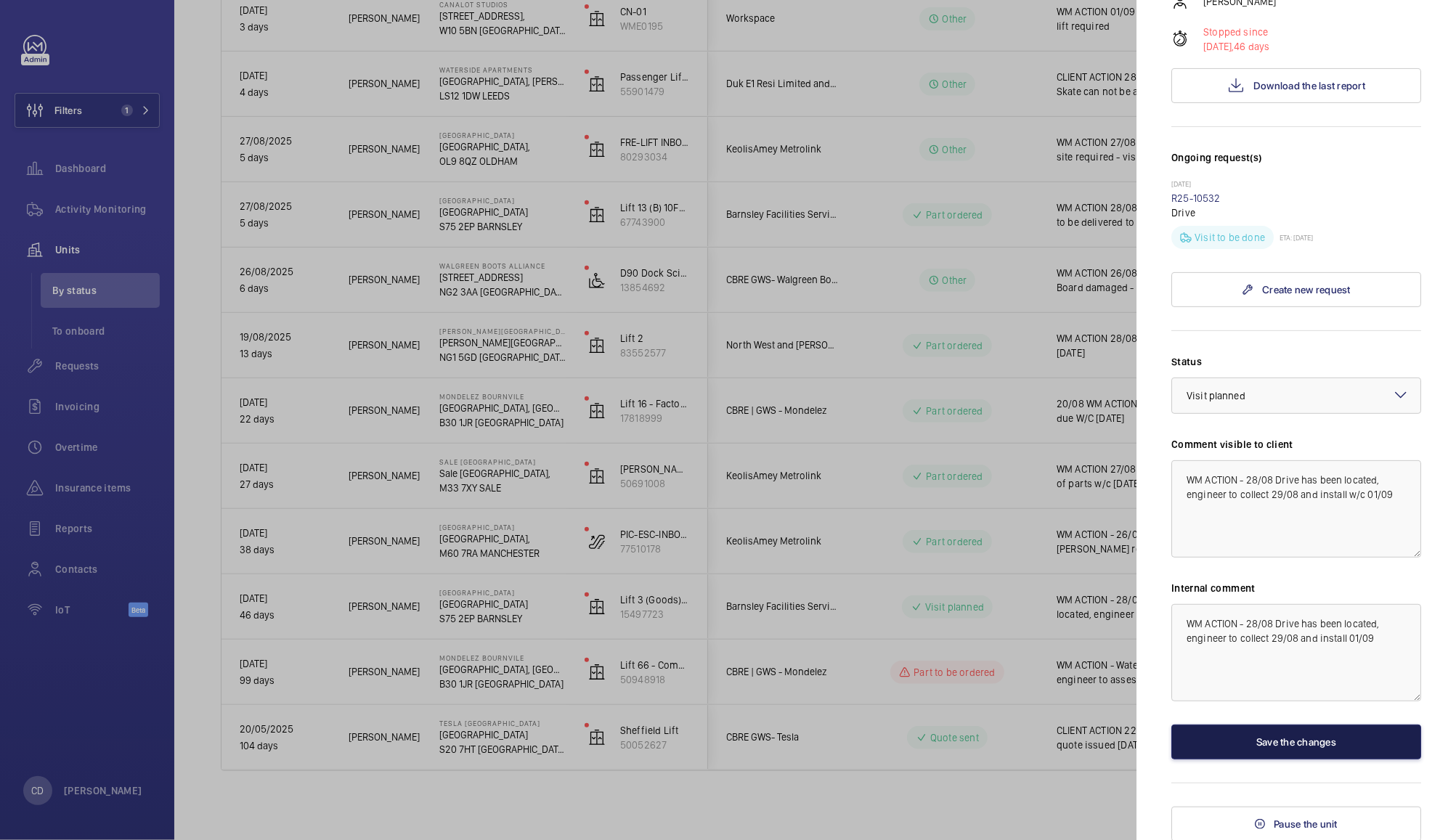
click at [1326, 738] on button "Save the changes" at bounding box center [1297, 742] width 250 height 35
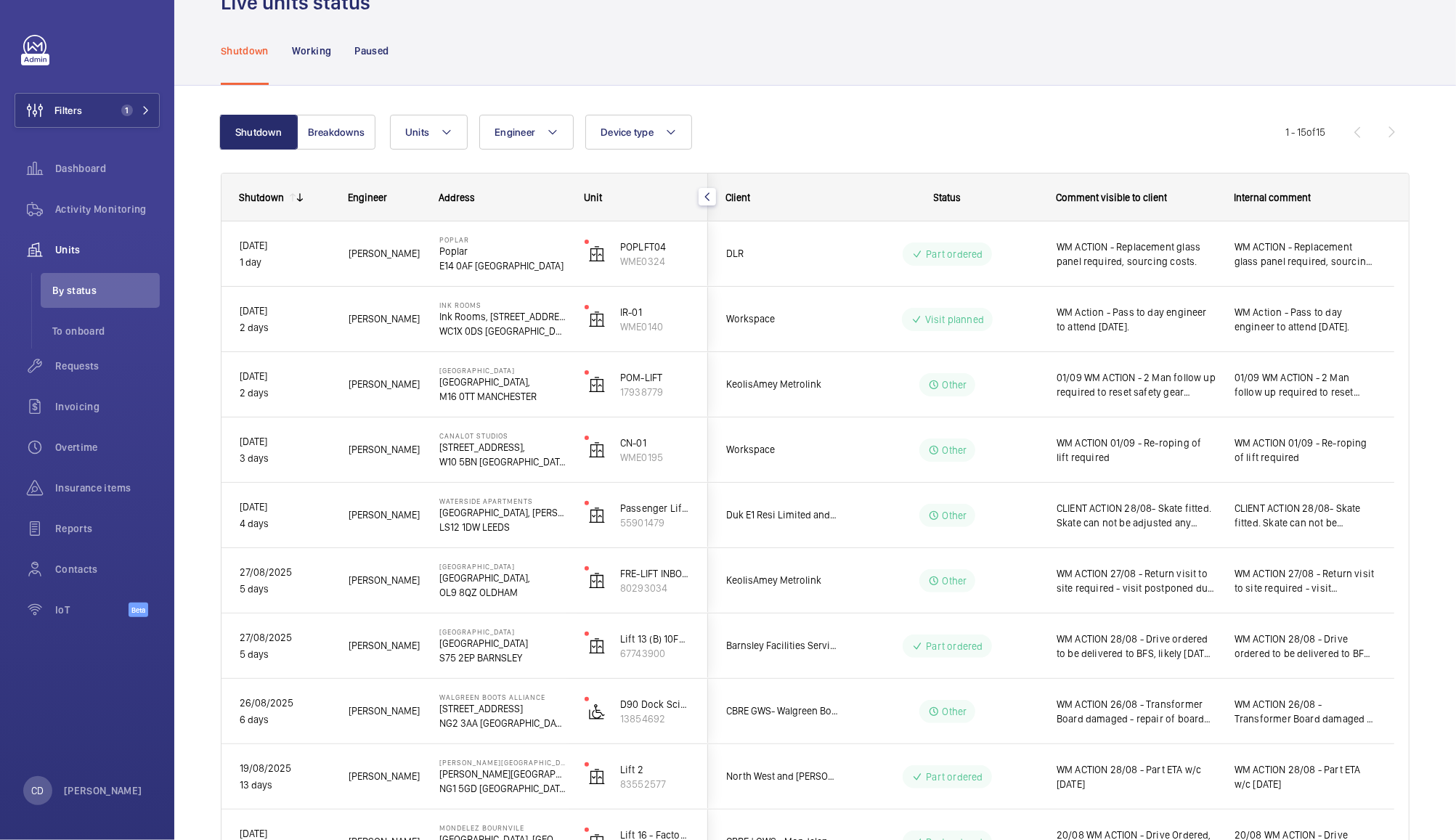
scroll to position [0, 0]
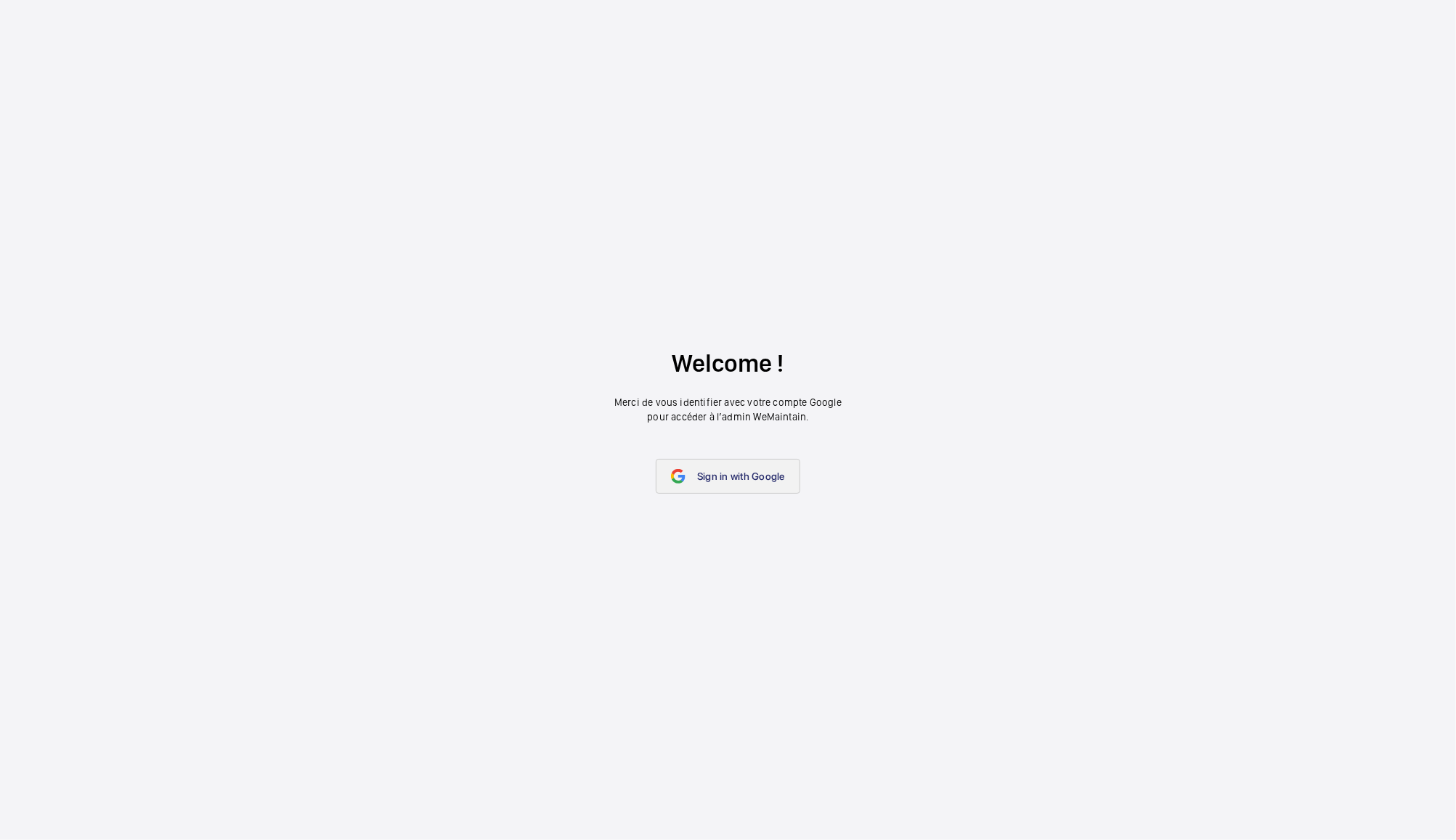
click at [750, 477] on span "Sign in with Google" at bounding box center [741, 476] width 88 height 12
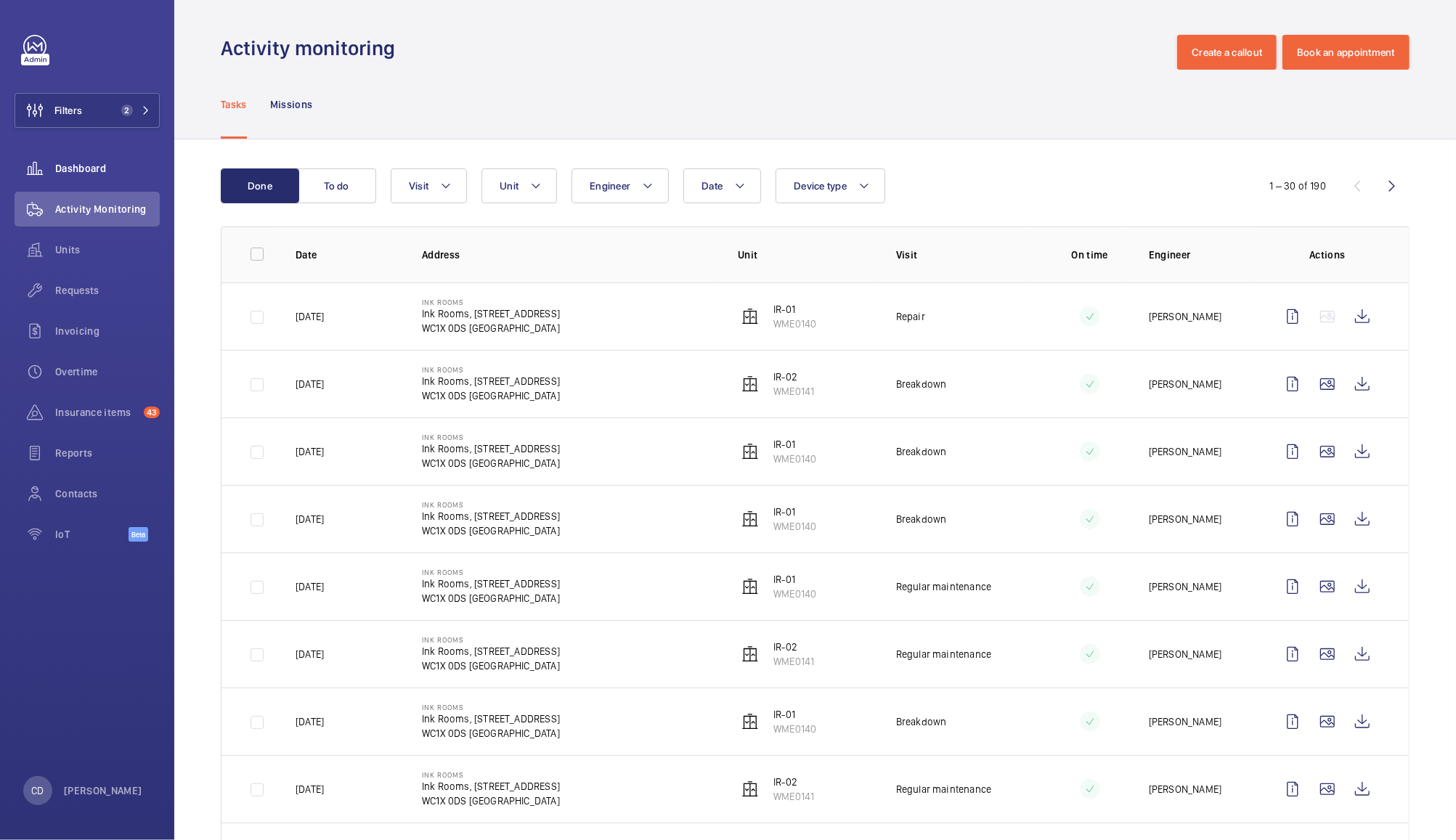
click at [71, 168] on span "Dashboard" at bounding box center [108, 168] width 105 height 14
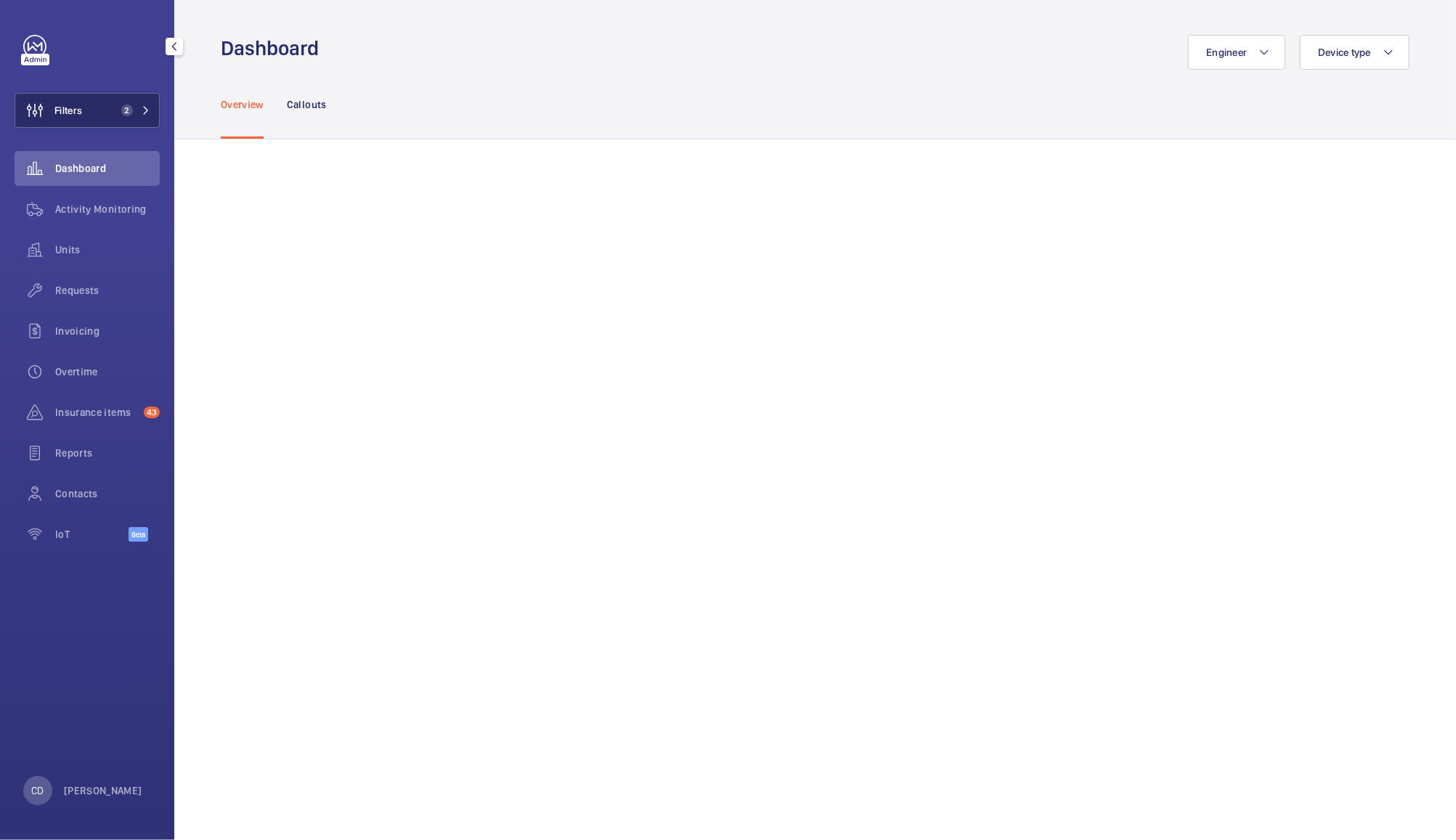
click at [110, 114] on button "Filters 2" at bounding box center [87, 110] width 146 height 35
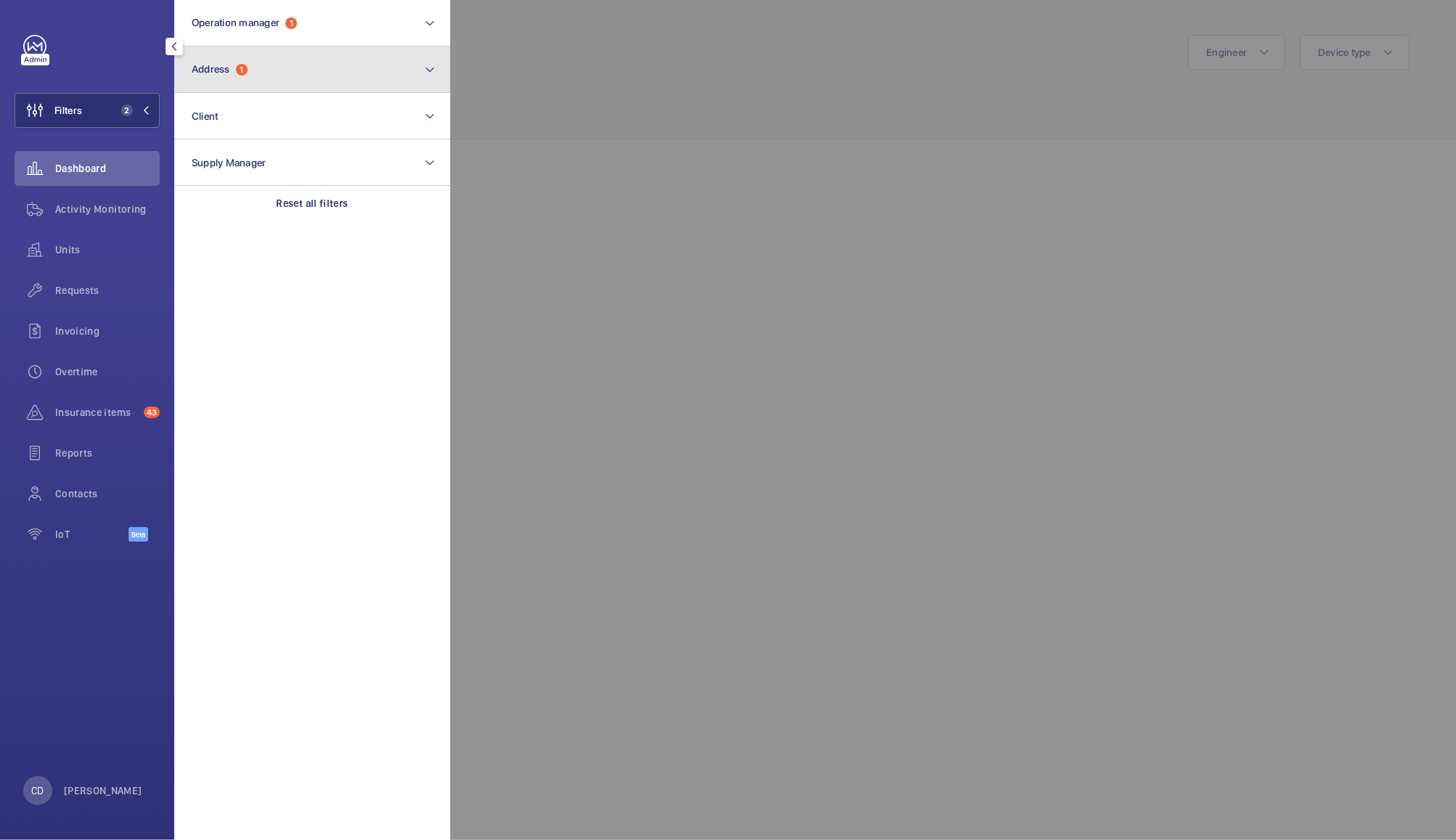
click at [336, 74] on button "Address 1" at bounding box center [312, 69] width 276 height 46
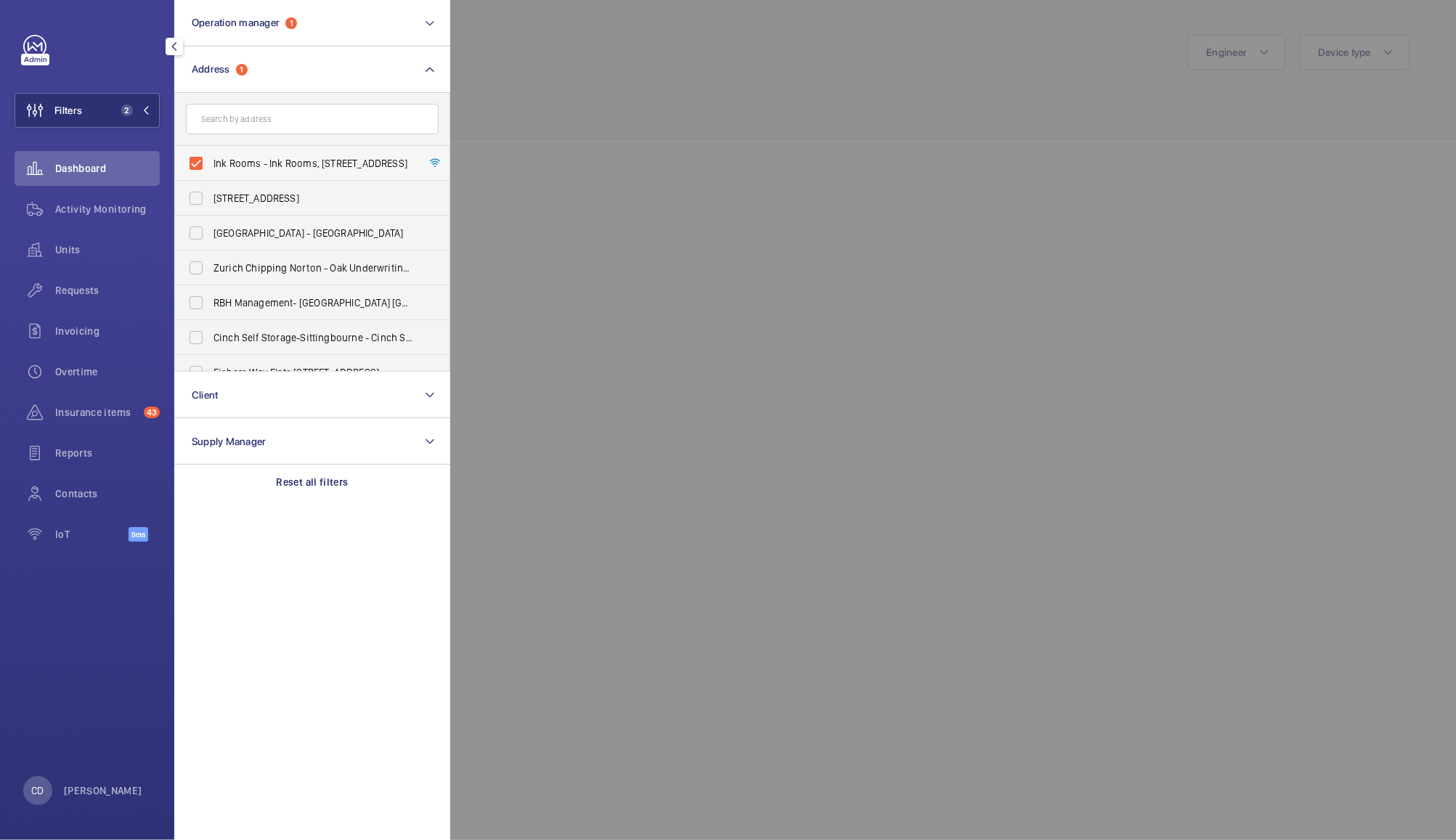
click at [298, 163] on span "Ink Rooms - Ink Rooms, 25 & 28 Easton Street, LONDON WC1X 0DS" at bounding box center [313, 164] width 200 height 14
click at [211, 163] on input "Ink Rooms - Ink Rooms, 25 & 28 Easton Street, LONDON WC1X 0DS" at bounding box center [196, 164] width 29 height 29
checkbox input "false"
click at [374, 18] on button "Operation manager 1" at bounding box center [312, 23] width 276 height 46
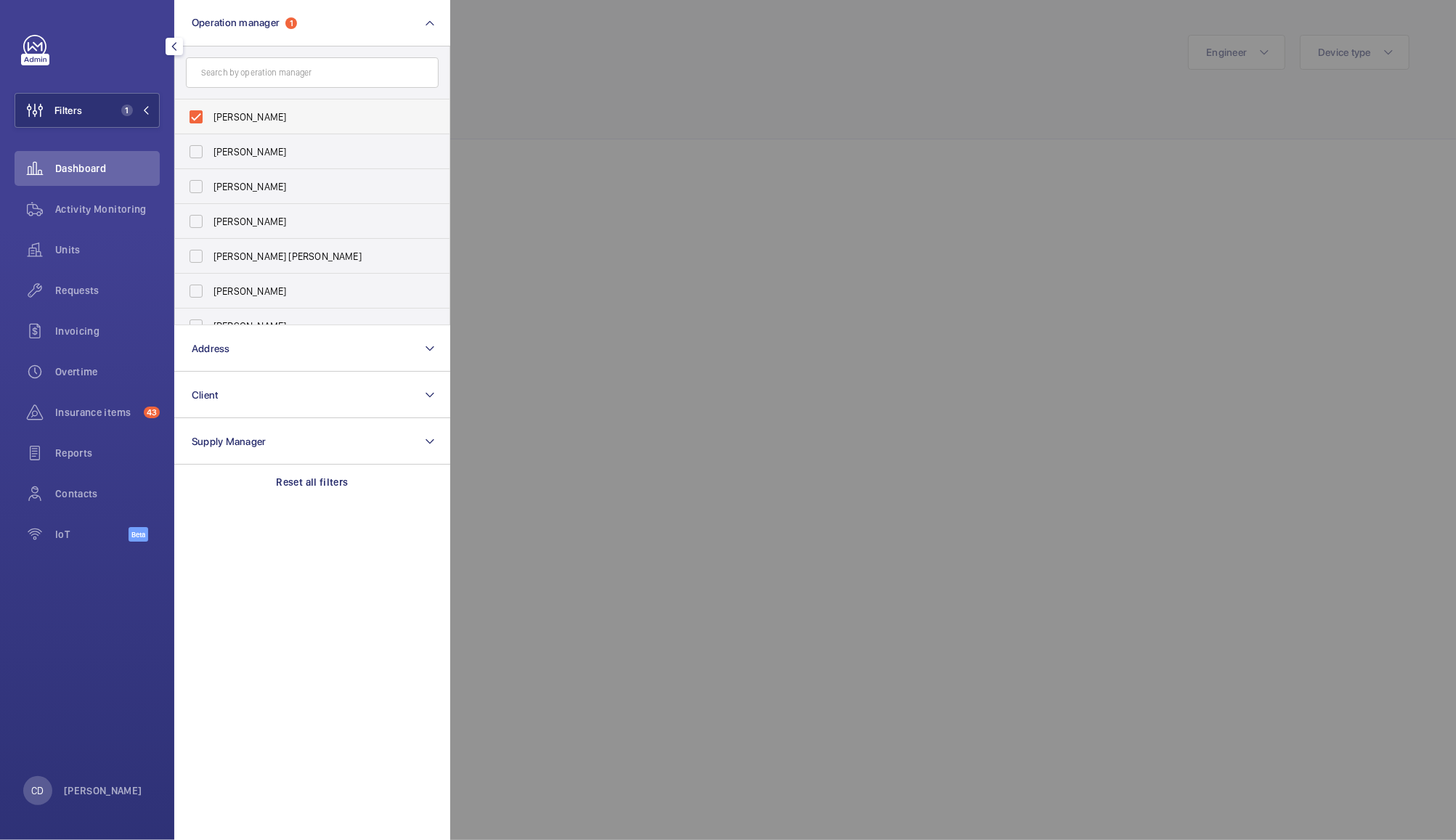
click at [277, 123] on span "[PERSON_NAME]" at bounding box center [313, 117] width 200 height 14
click at [211, 123] on input "[PERSON_NAME]" at bounding box center [196, 117] width 29 height 29
click at [326, 111] on span "[PERSON_NAME]" at bounding box center [313, 117] width 200 height 14
click at [211, 111] on input "[PERSON_NAME]" at bounding box center [196, 117] width 29 height 29
checkbox input "true"
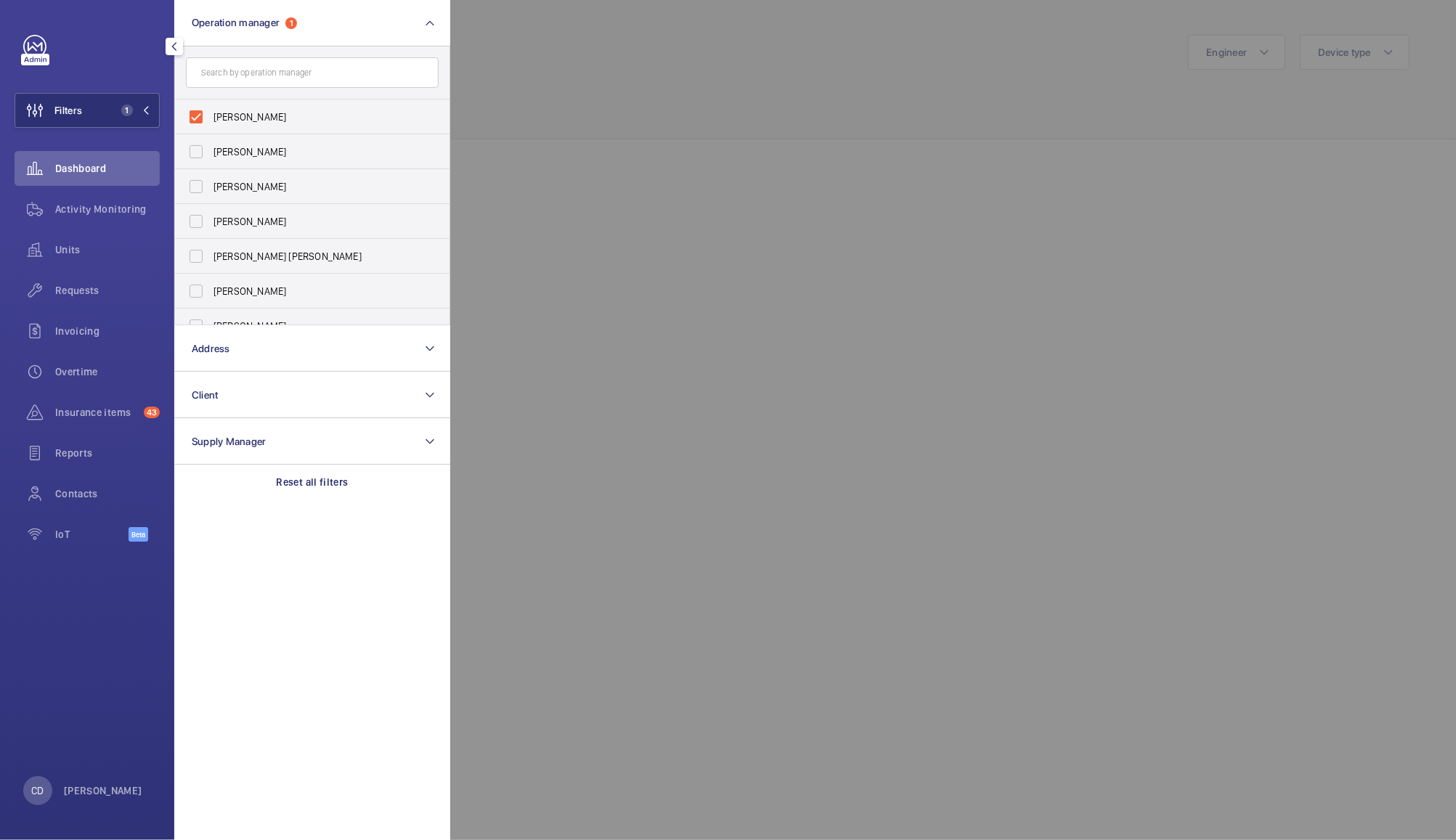
click at [566, 80] on div at bounding box center [1178, 420] width 1456 height 840
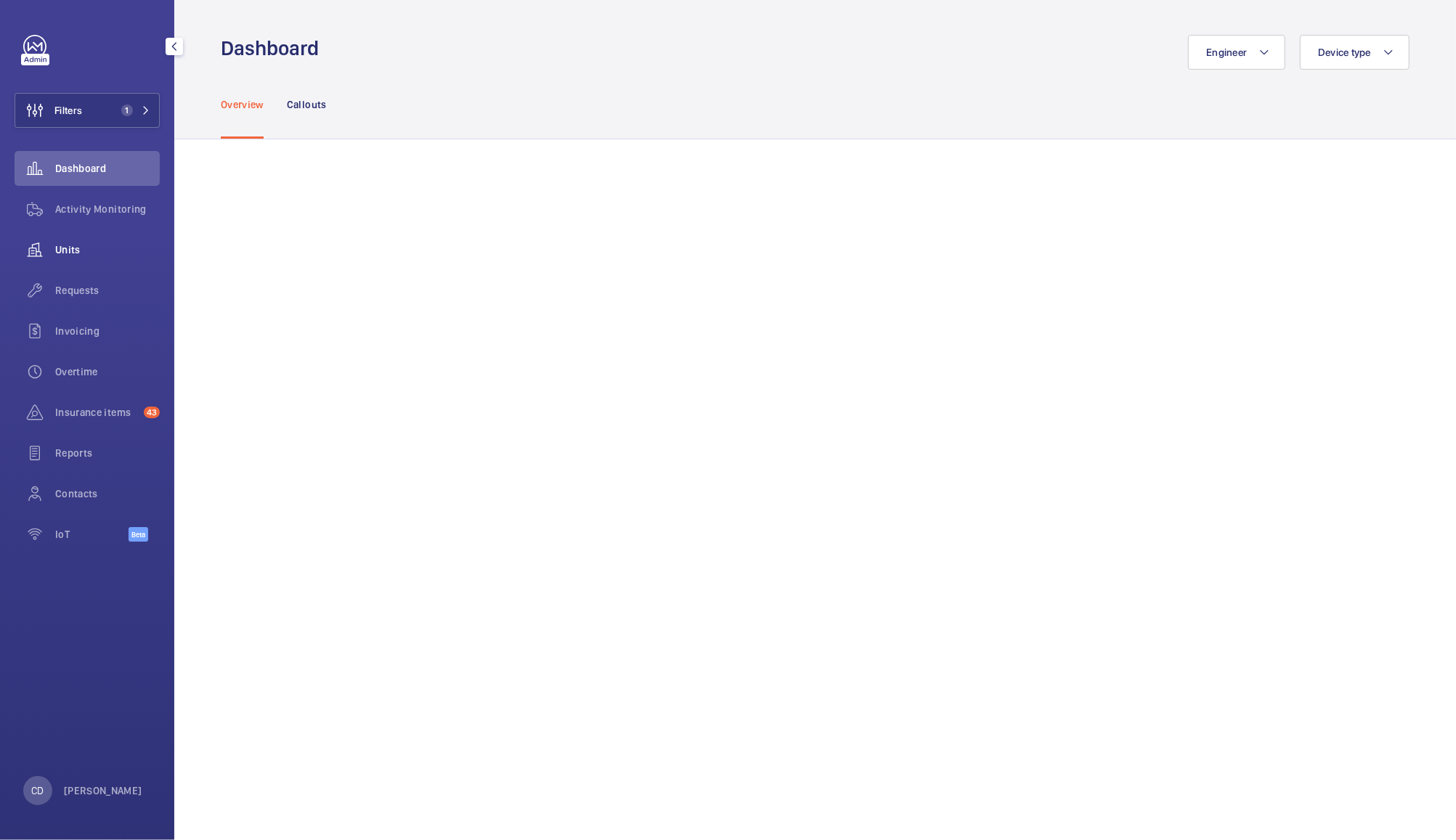
click at [54, 256] on wm-front-icon-button at bounding box center [34, 250] width 41 height 35
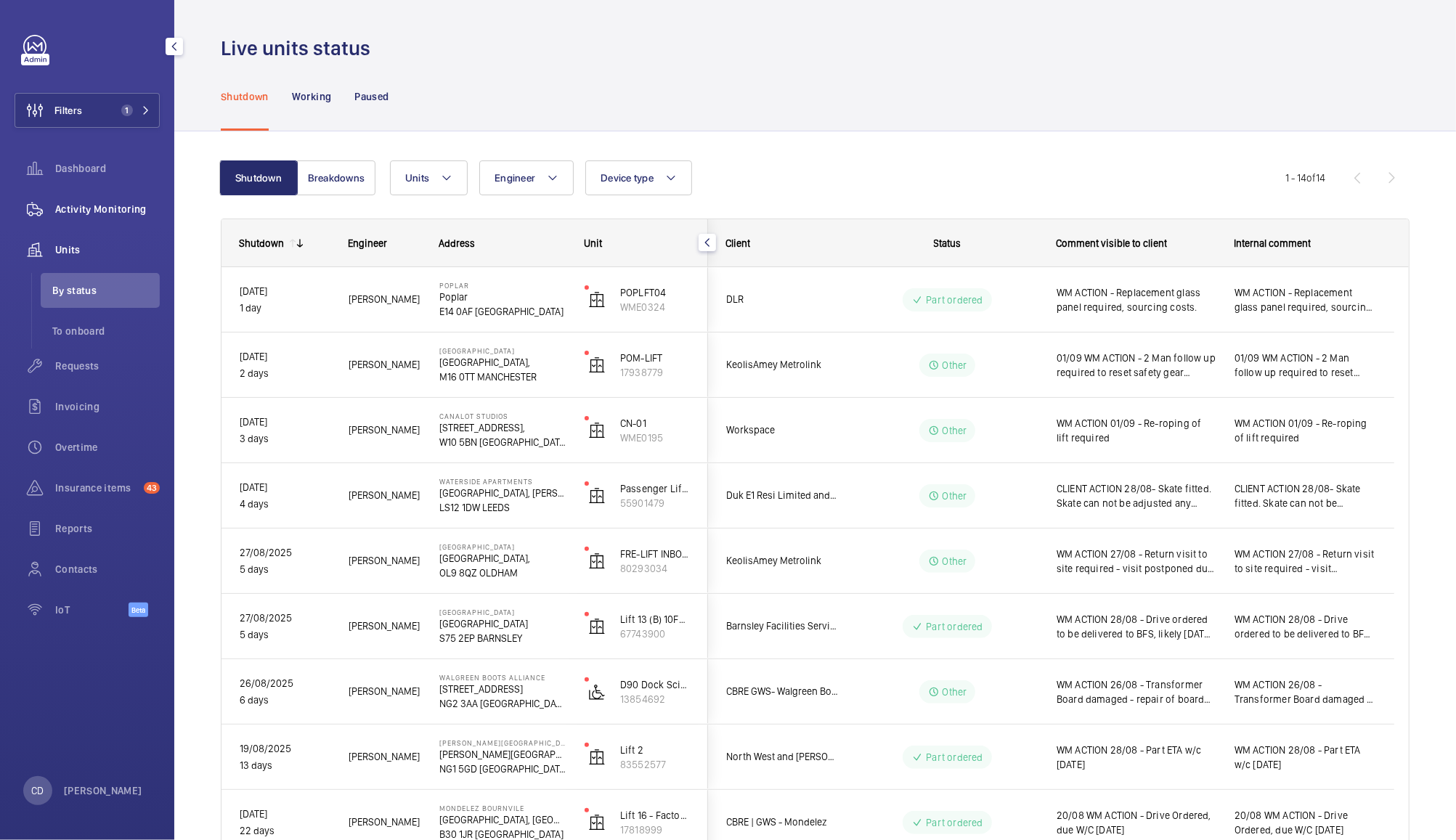
click at [120, 209] on span "Activity Monitoring" at bounding box center [108, 209] width 105 height 14
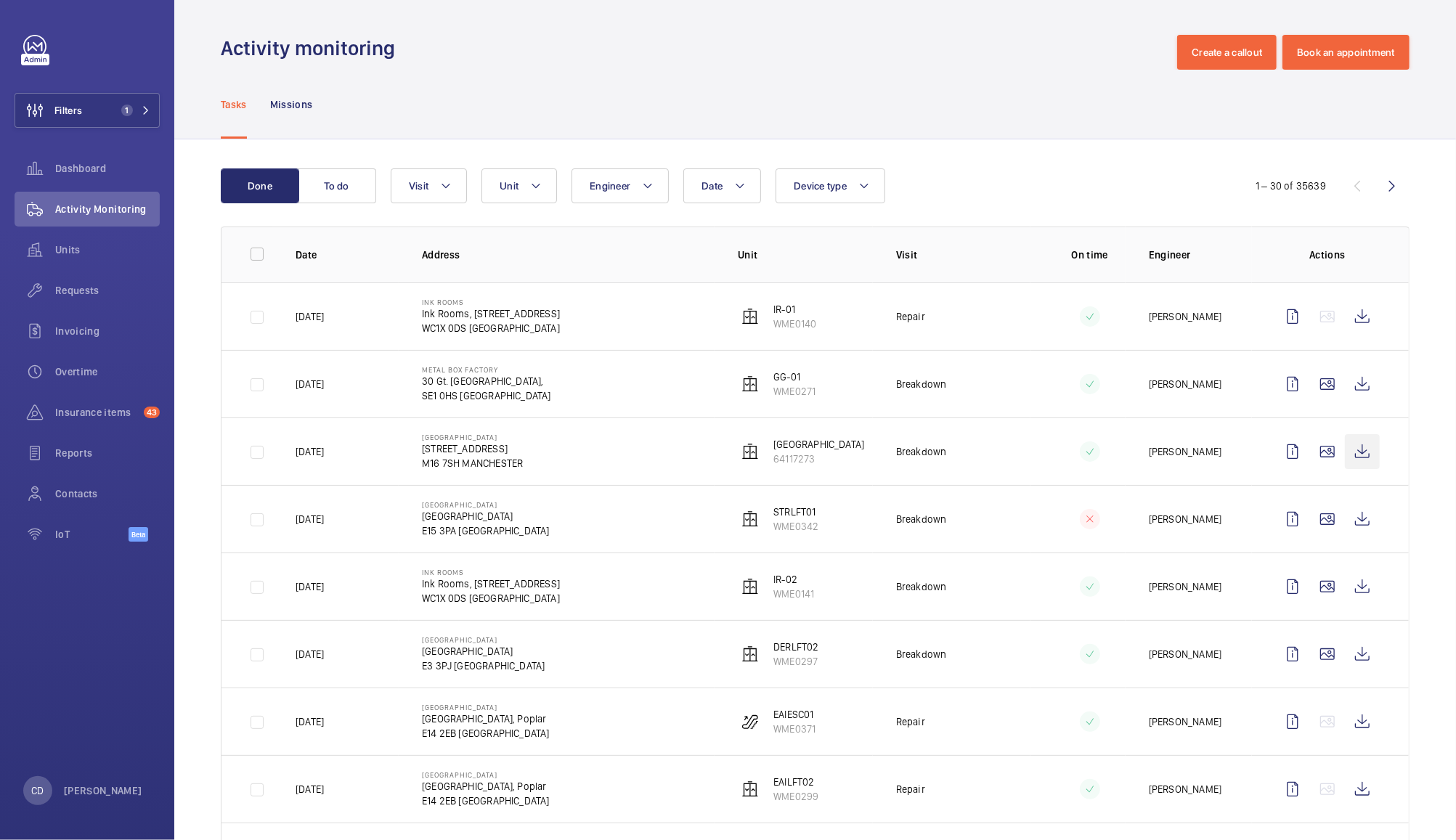
click at [1353, 451] on wm-front-icon-button at bounding box center [1362, 451] width 35 height 35
